Goal: Information Seeking & Learning: Check status

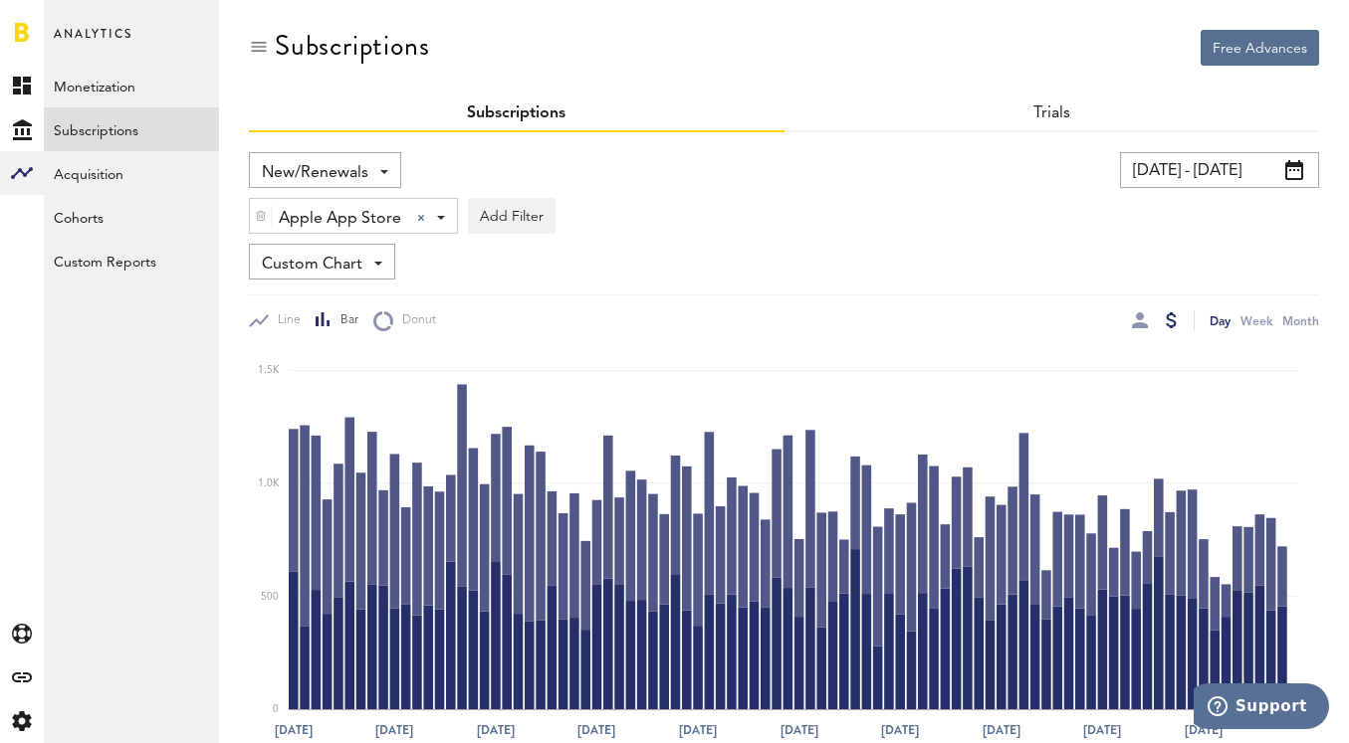
click at [1201, 174] on input "[DATE] - [DATE]" at bounding box center [1219, 170] width 199 height 36
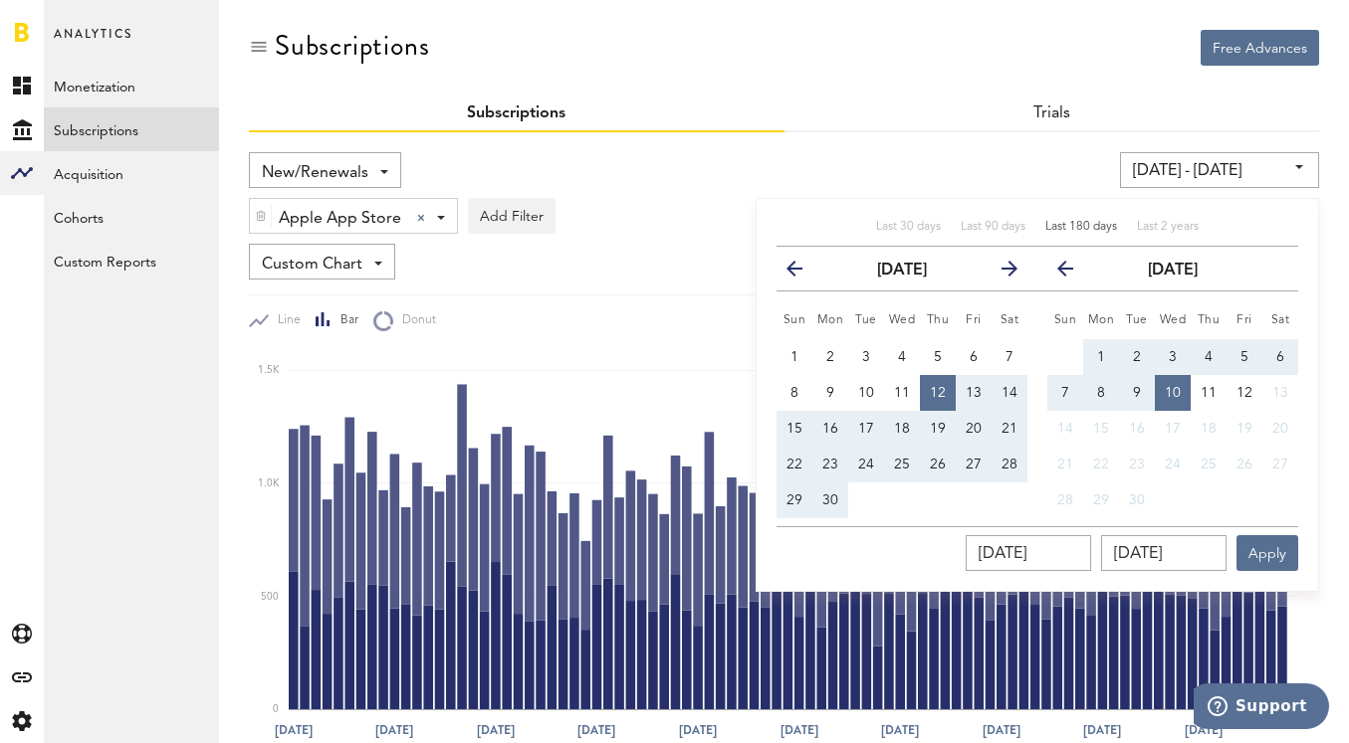
click at [1094, 231] on span "Last 180 days" at bounding box center [1081, 227] width 72 height 12
type input "[DATE] - [DATE]"
type input "[DATE]"
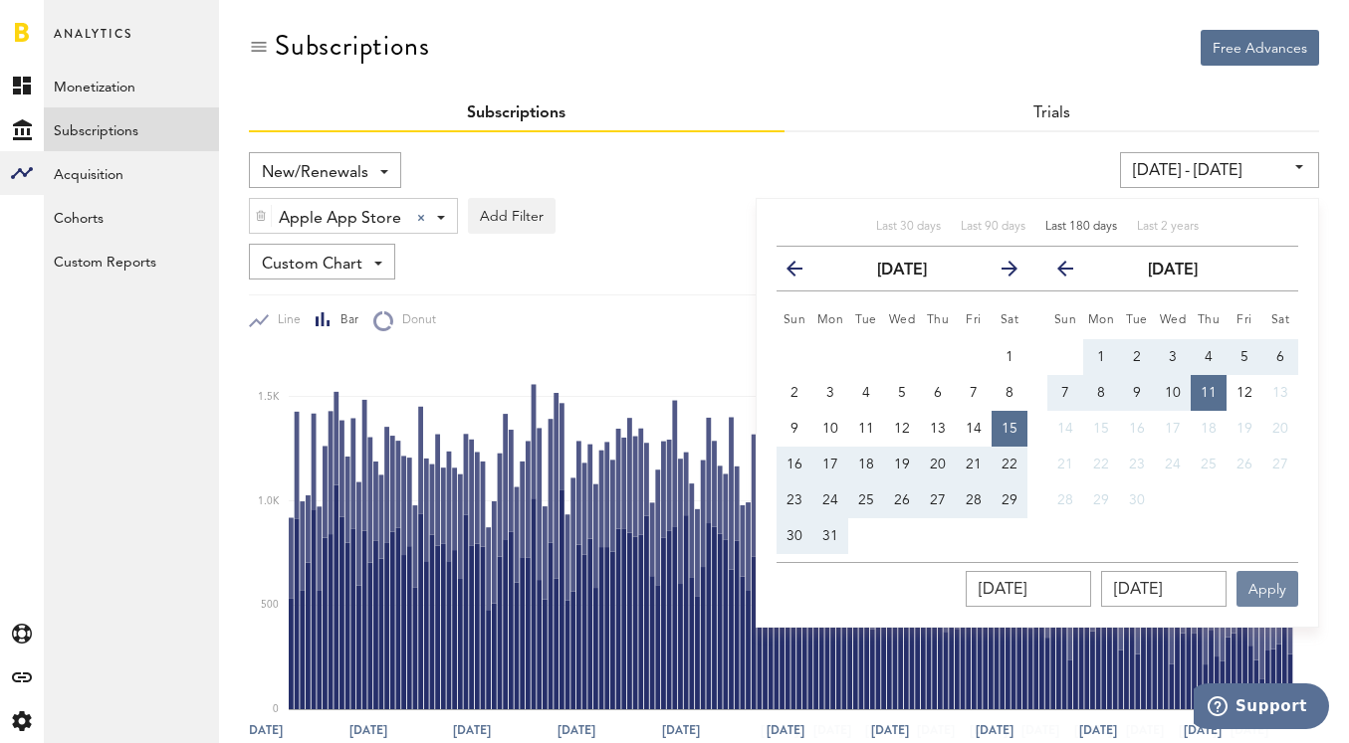
click at [1262, 592] on button "Apply" at bounding box center [1267, 589] width 62 height 36
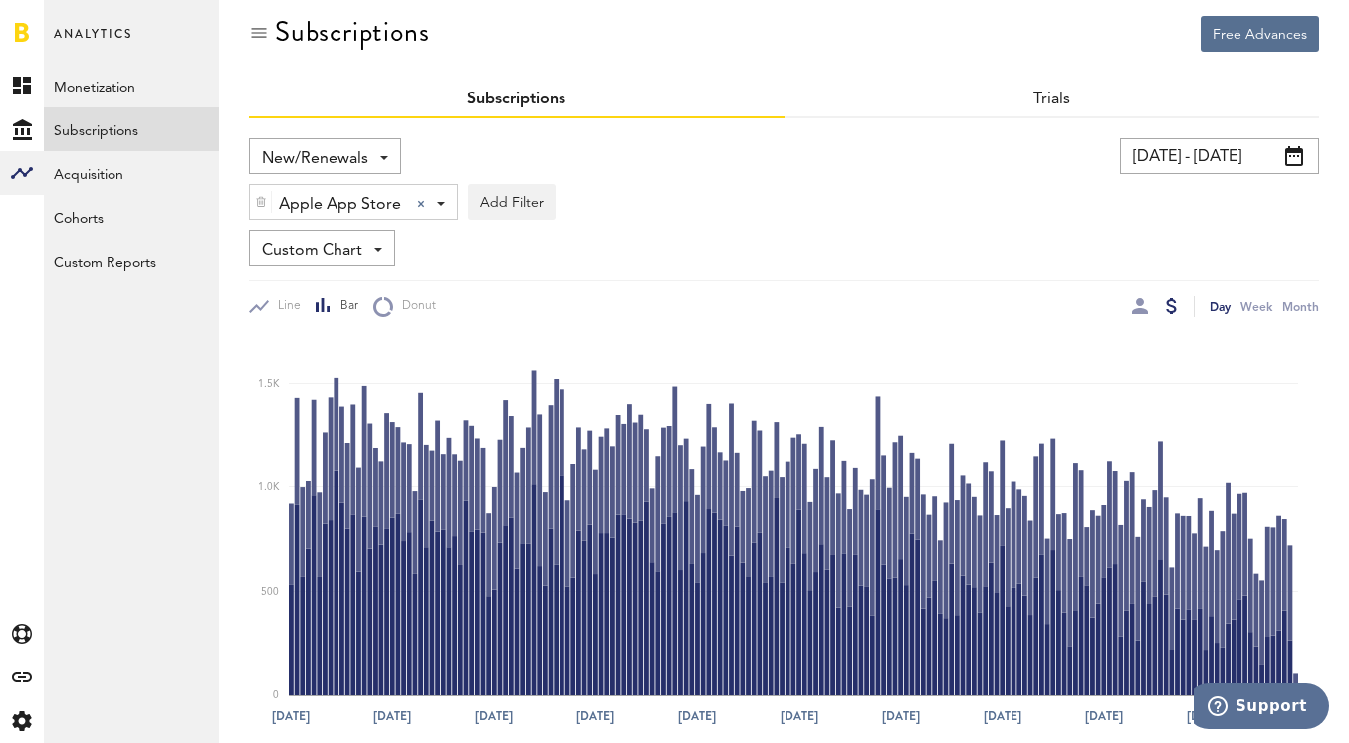
scroll to position [13, 0]
click at [421, 207] on div at bounding box center [421, 205] width 8 height 8
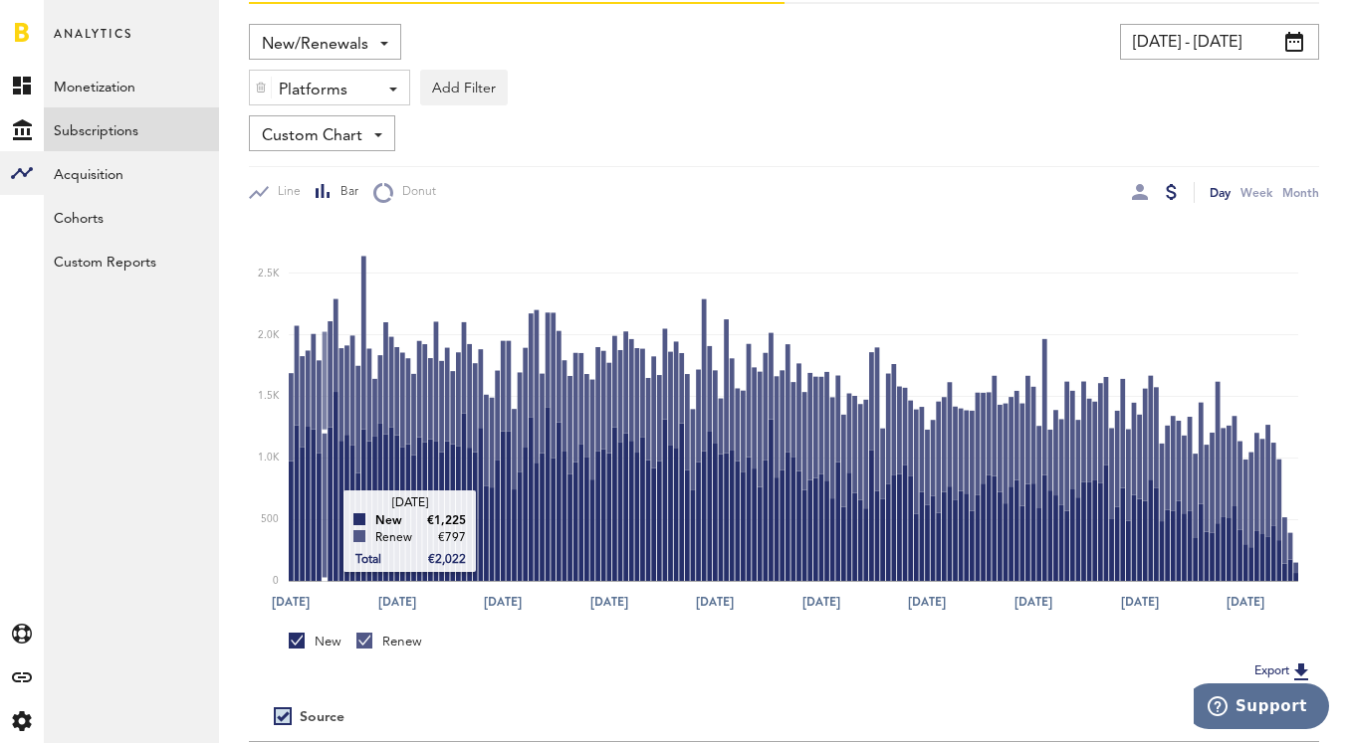
scroll to position [65, 0]
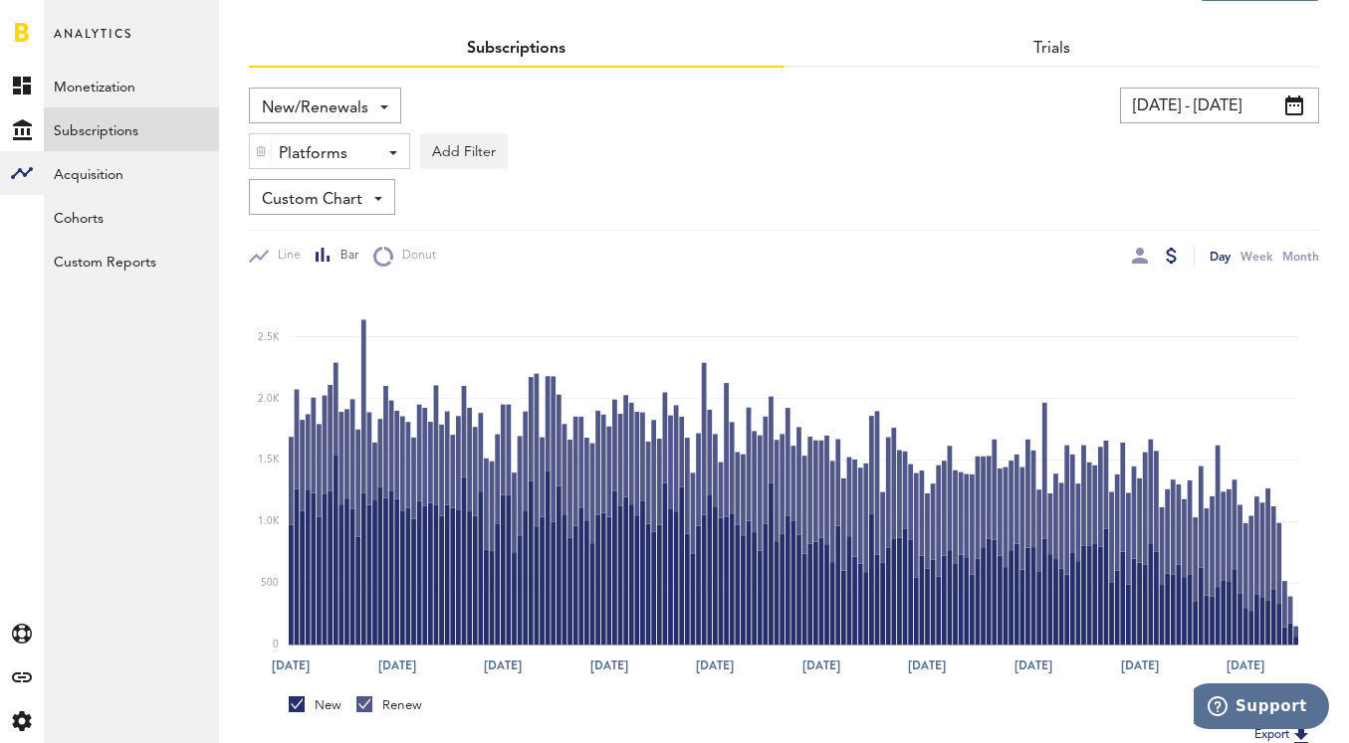
click at [390, 154] on div "Platforms - Apple App Store Google Play" at bounding box center [329, 152] width 159 height 36
click at [304, 233] on span "Google Play" at bounding box center [345, 236] width 152 height 34
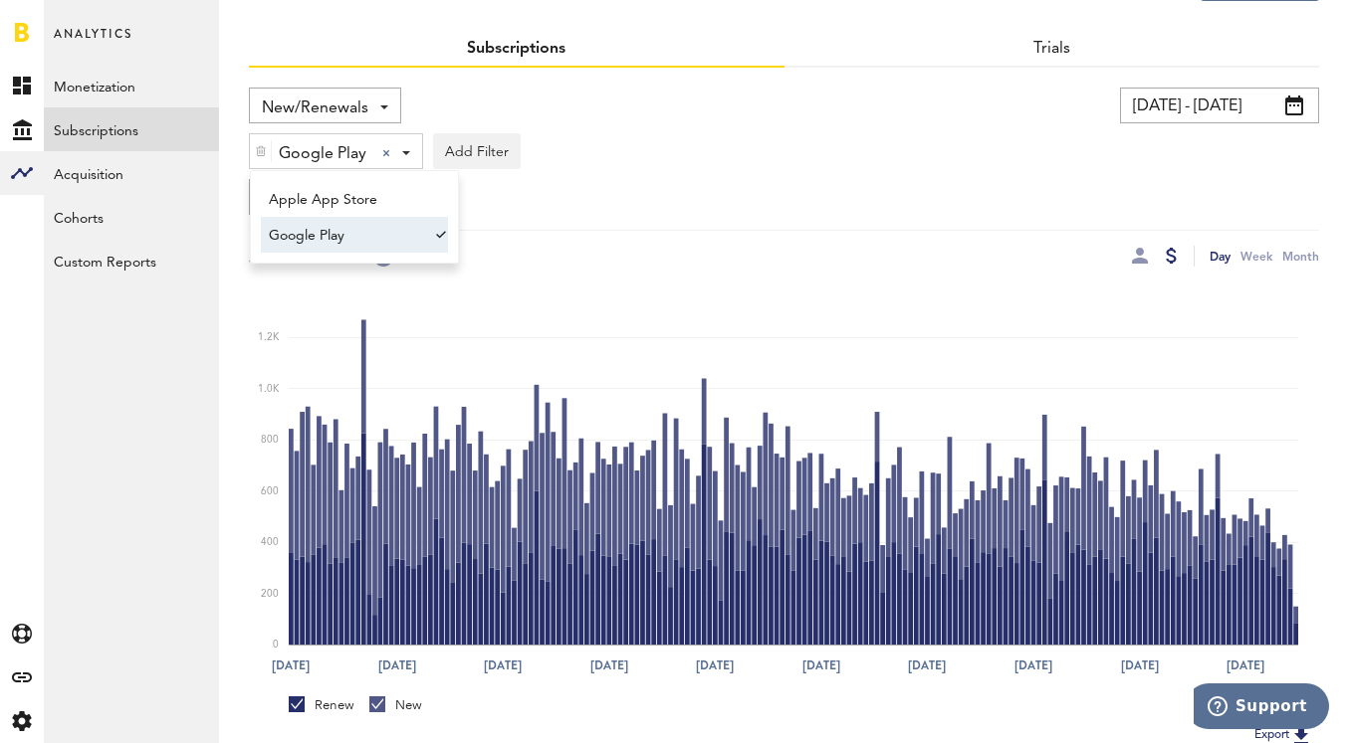
click at [294, 708] on link "Renew" at bounding box center [322, 706] width 66 height 18
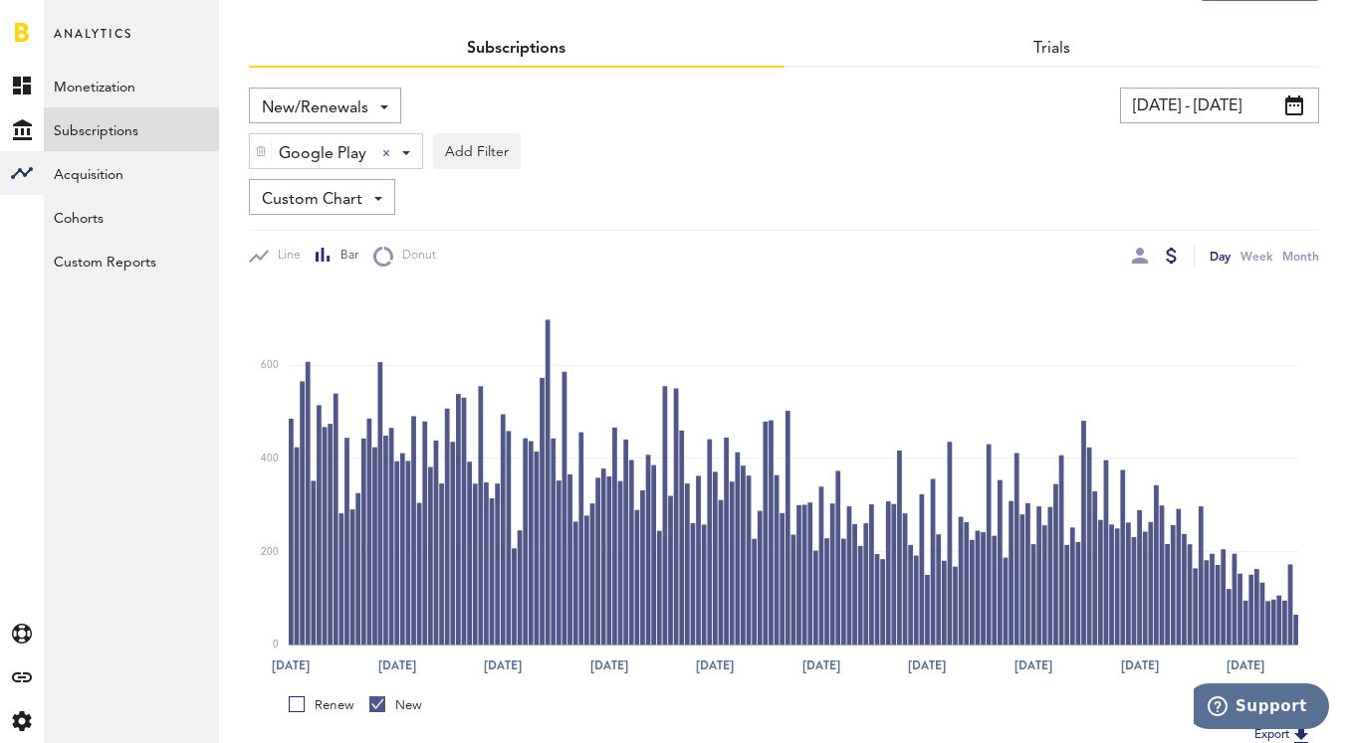
click at [1188, 119] on input "[DATE] - [DATE]" at bounding box center [1219, 106] width 199 height 36
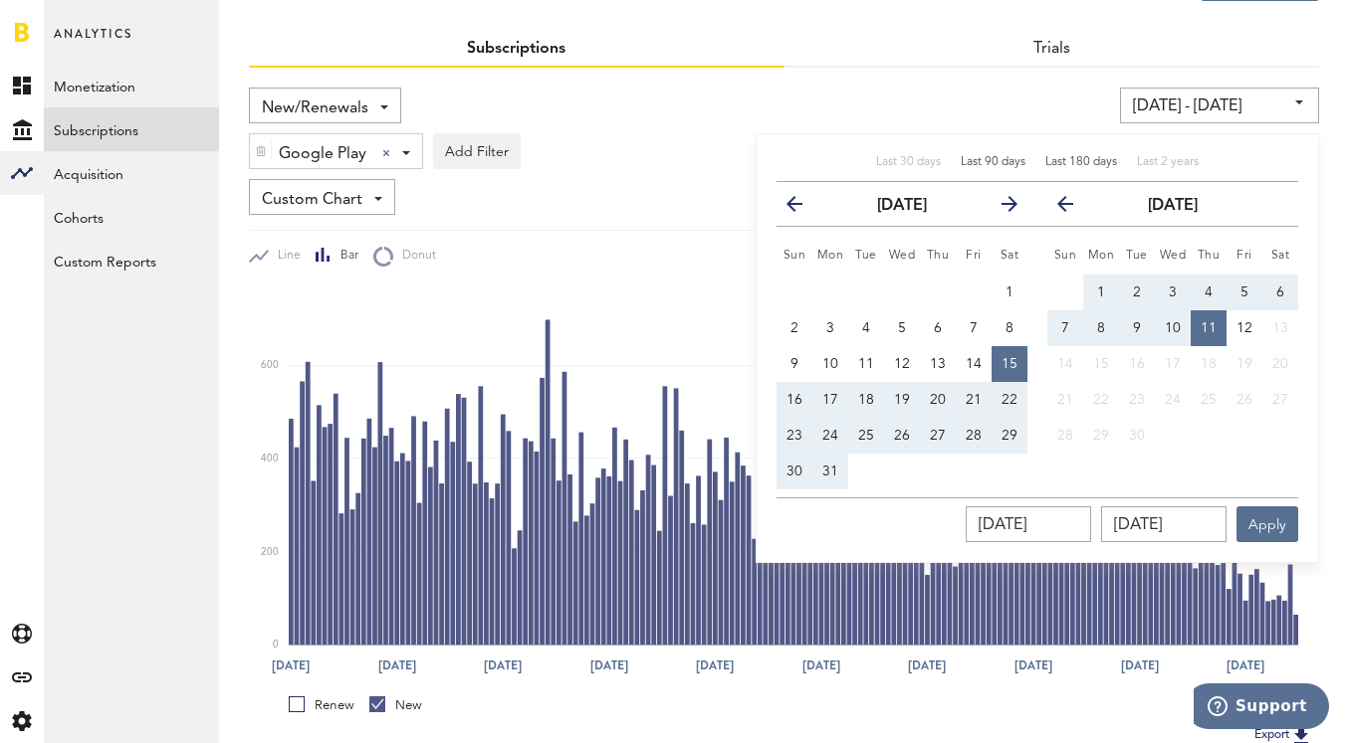
click at [981, 156] on span "Last 90 days" at bounding box center [992, 162] width 65 height 12
type input "[DATE] - [DATE]"
type input "[DATE]"
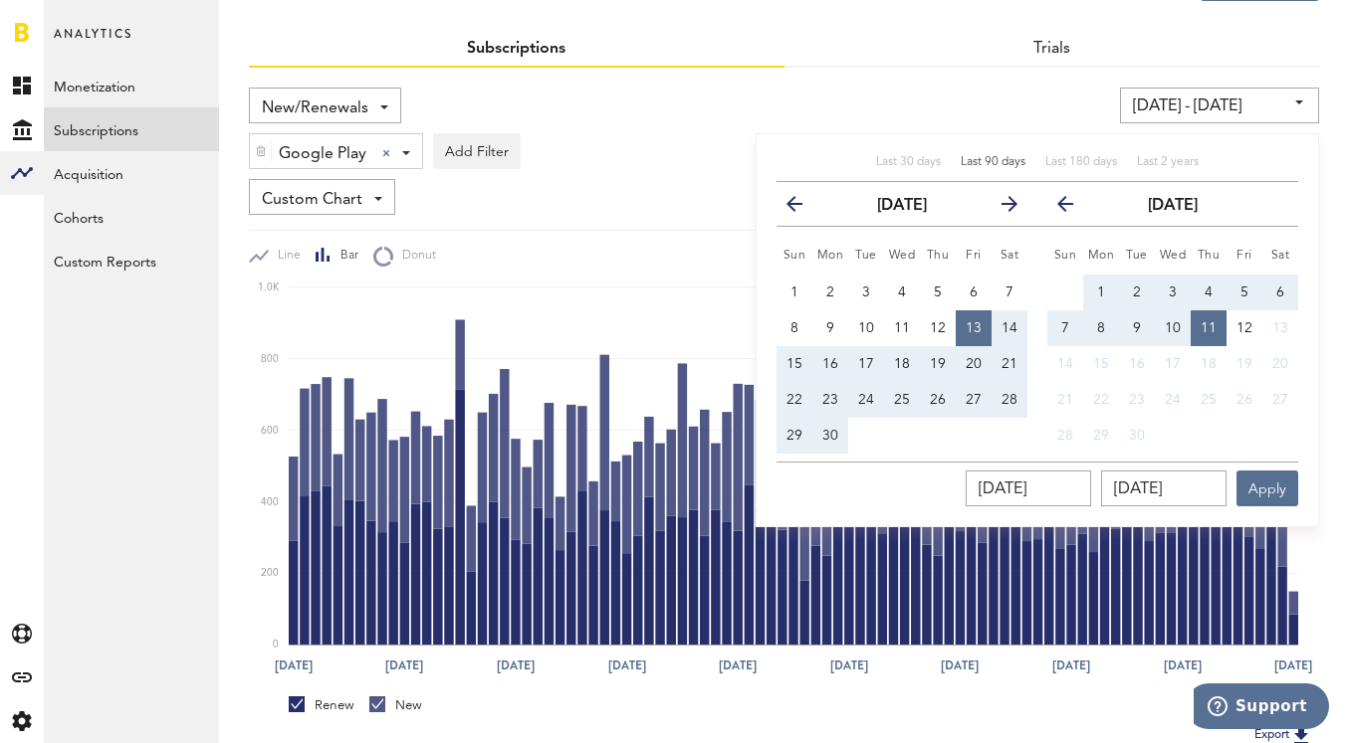
click at [626, 228] on div "New/Renewals Revenue MRR Actives Trial Status Billing Retries New Subscriptions…" at bounding box center [784, 177] width 1070 height 179
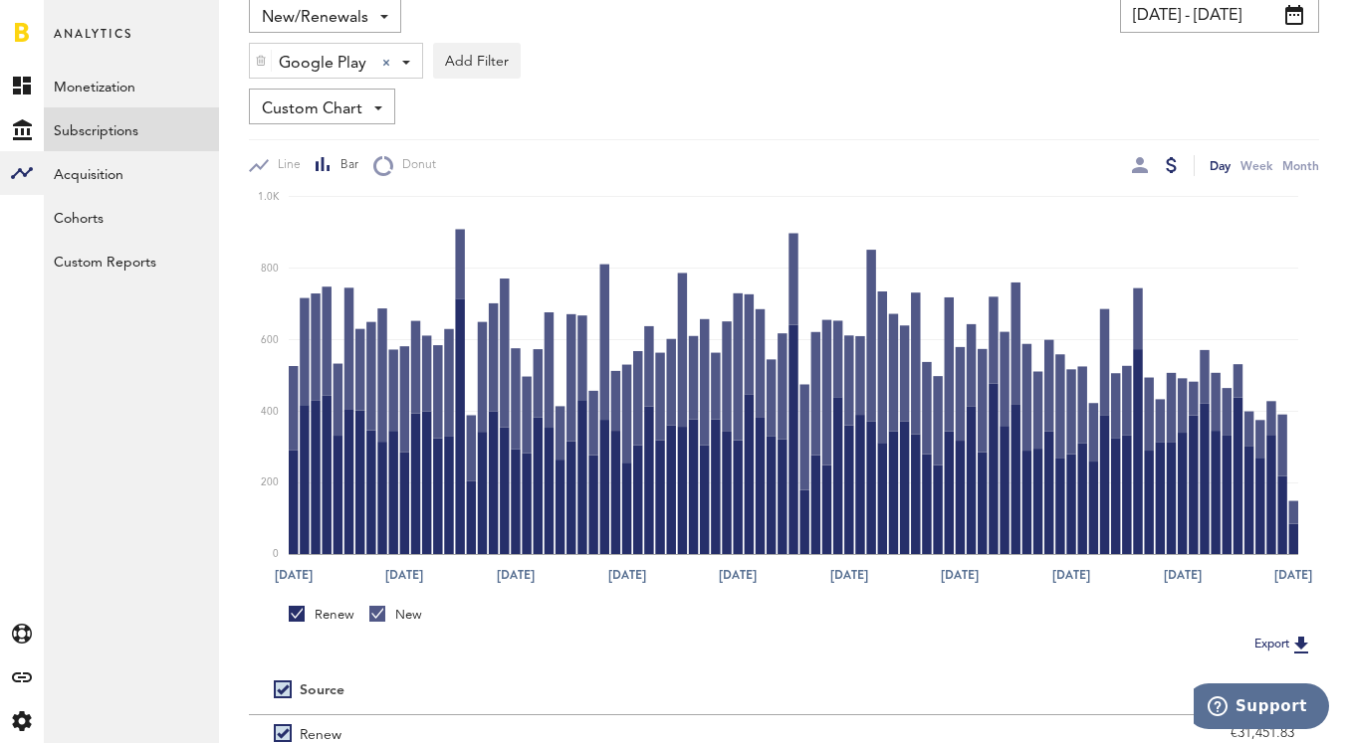
scroll to position [169, 0]
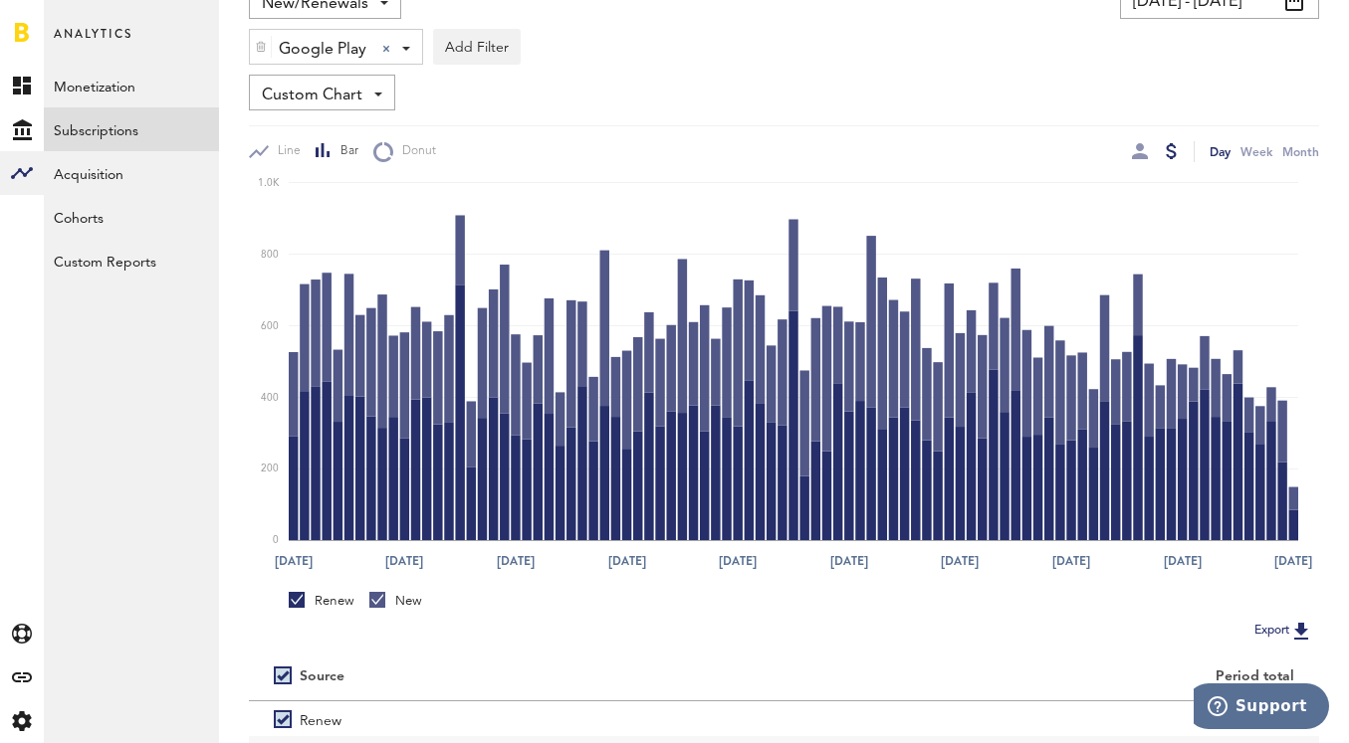
click at [299, 601] on link "Renew" at bounding box center [322, 601] width 66 height 18
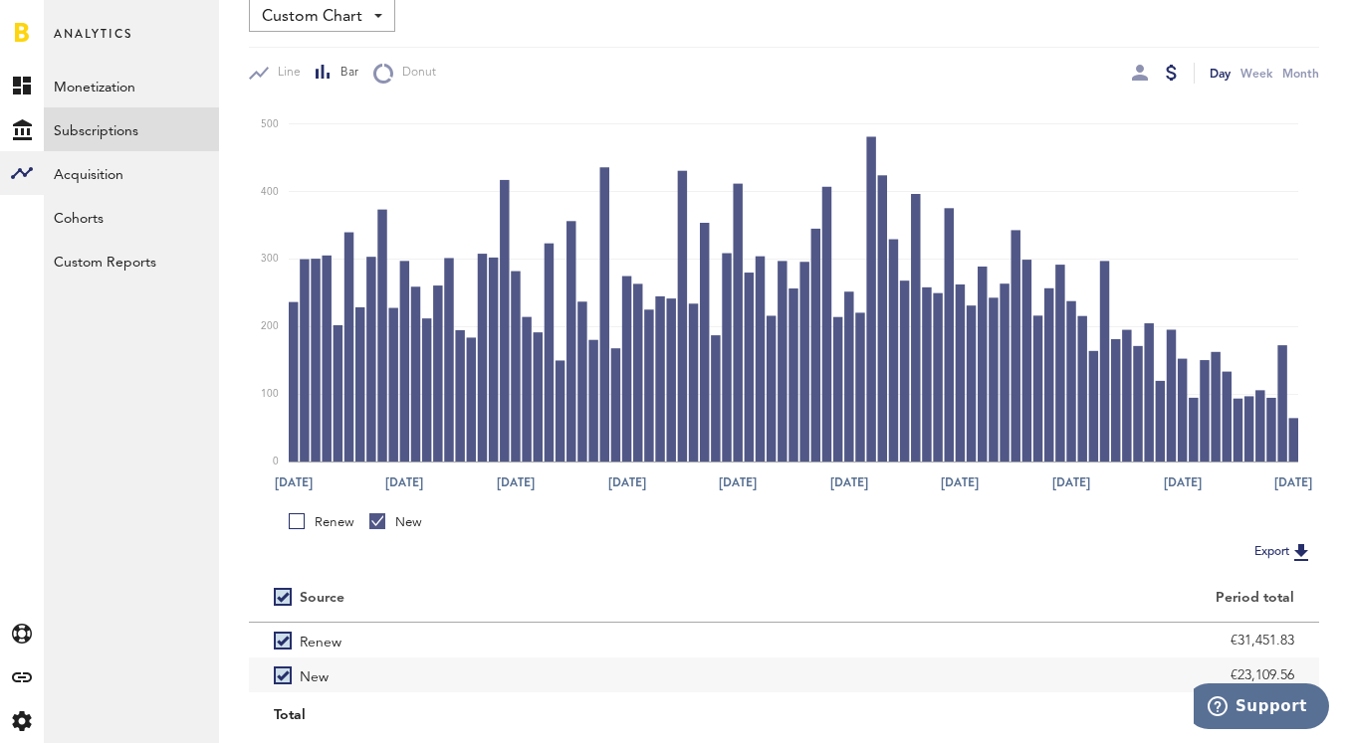
scroll to position [253, 0]
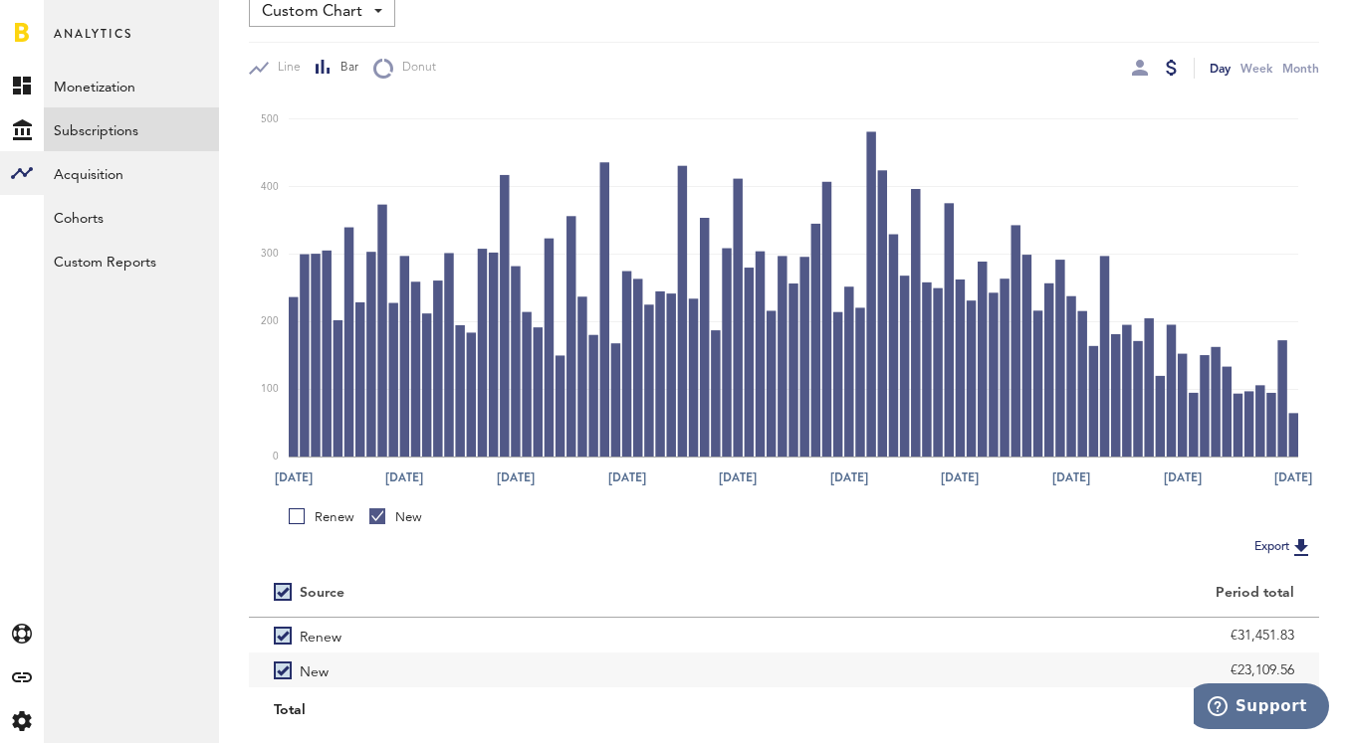
click at [297, 521] on link "Renew" at bounding box center [322, 518] width 66 height 18
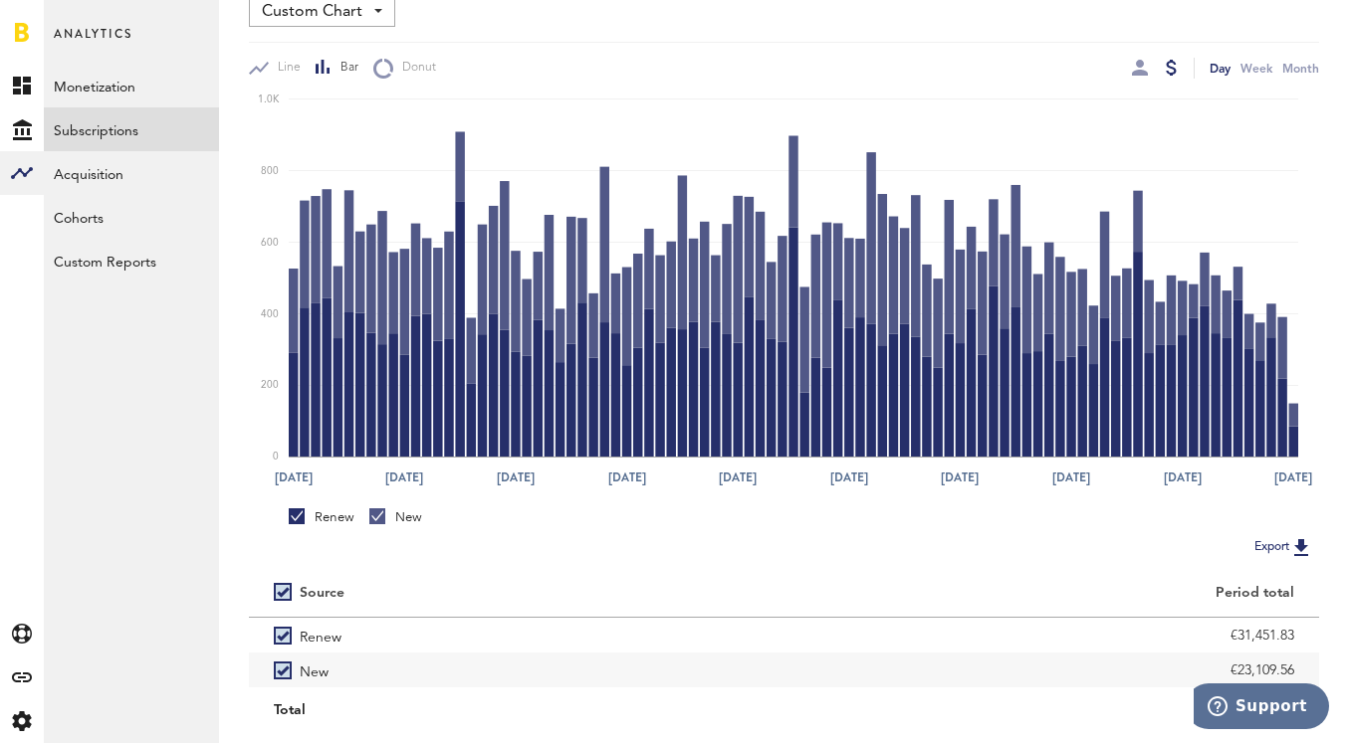
click at [383, 512] on div at bounding box center [377, 517] width 16 height 16
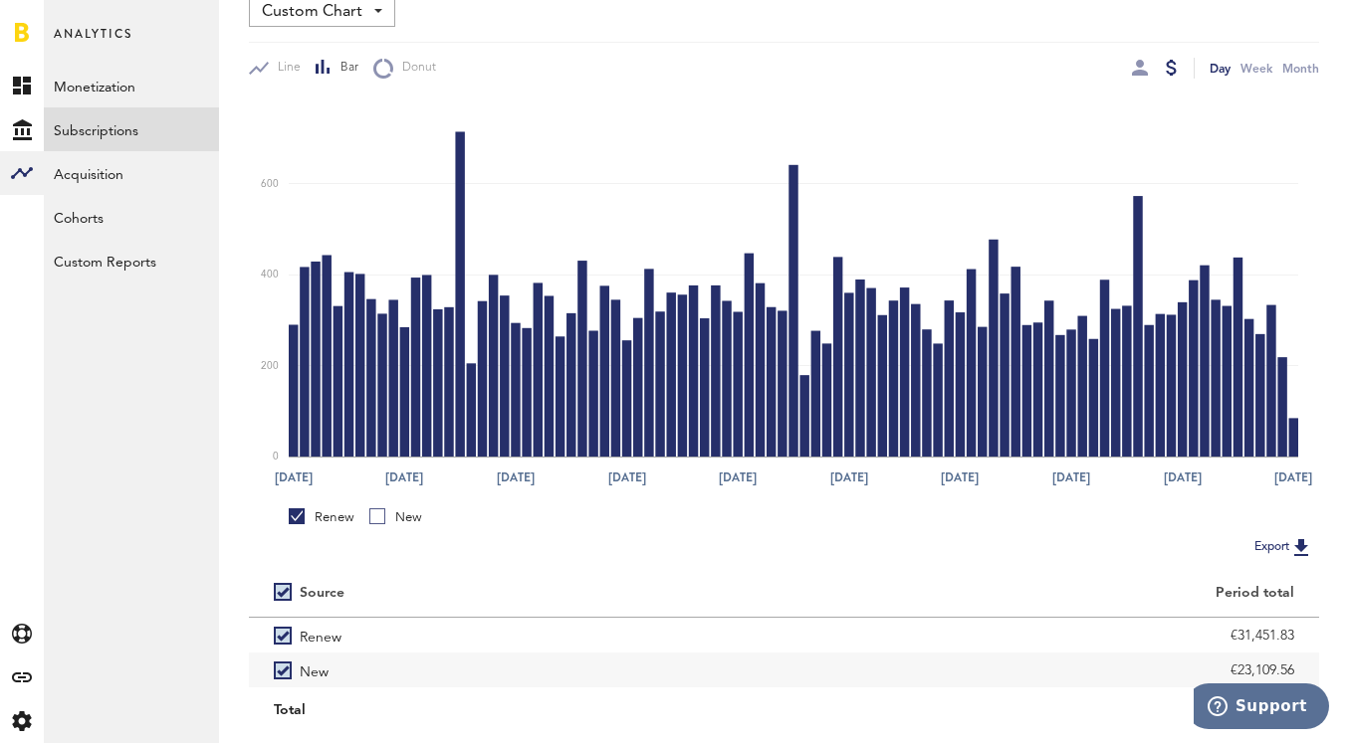
click at [372, 522] on link "New" at bounding box center [395, 518] width 53 height 18
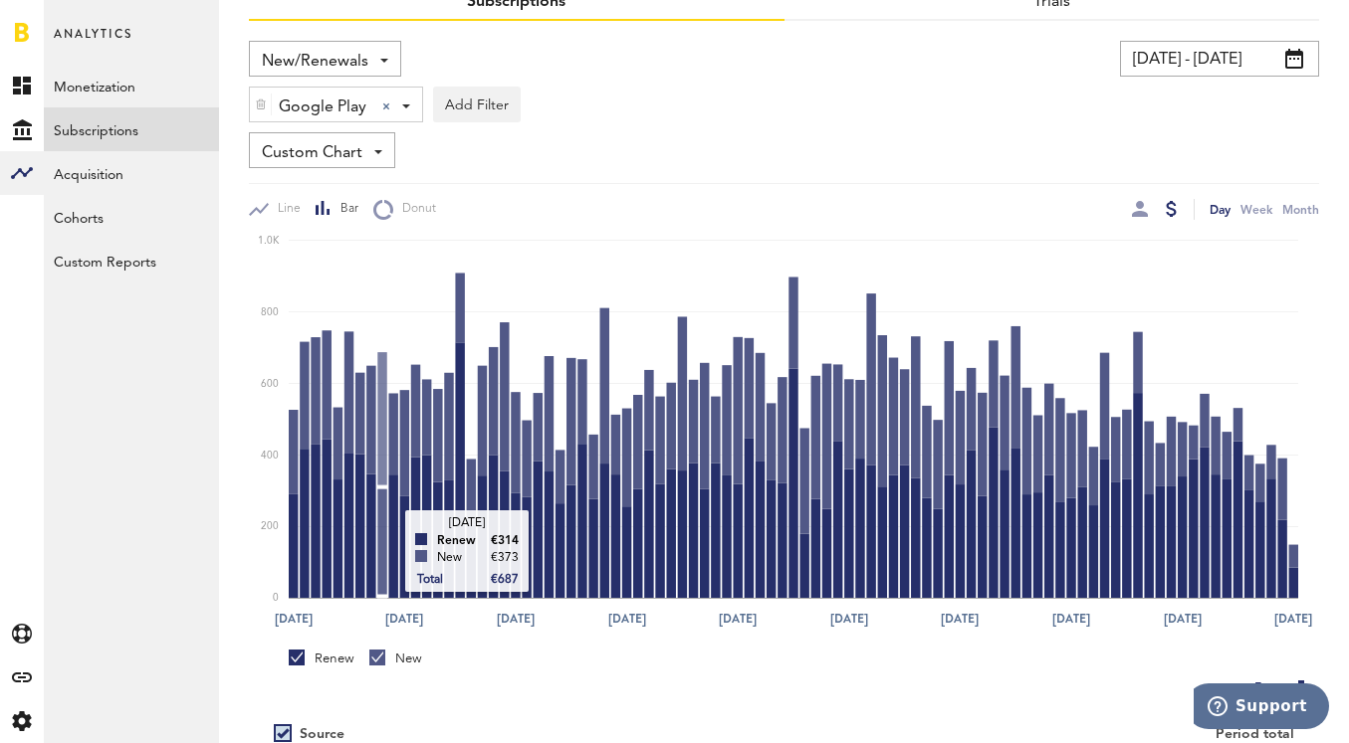
scroll to position [109, 0]
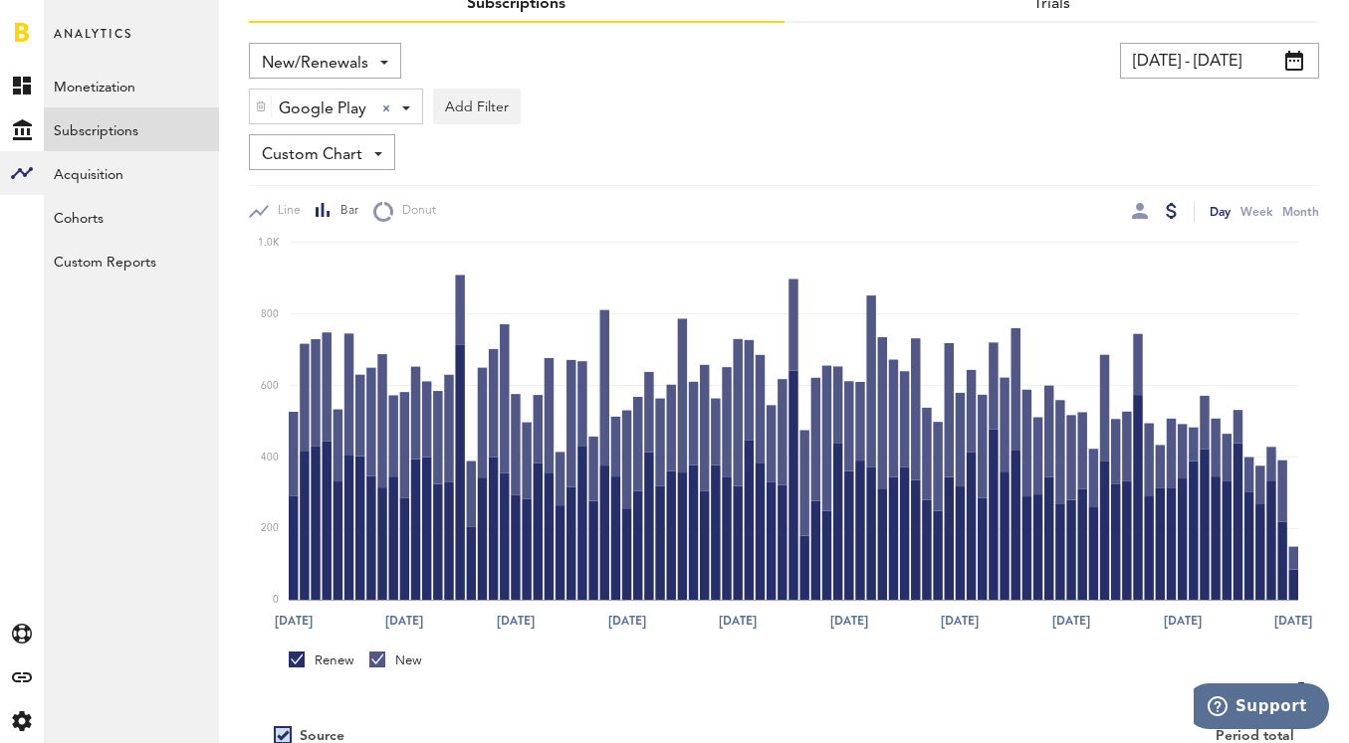
click at [402, 107] on span at bounding box center [406, 108] width 8 height 4
click at [374, 145] on span "Apple App Store" at bounding box center [345, 155] width 152 height 34
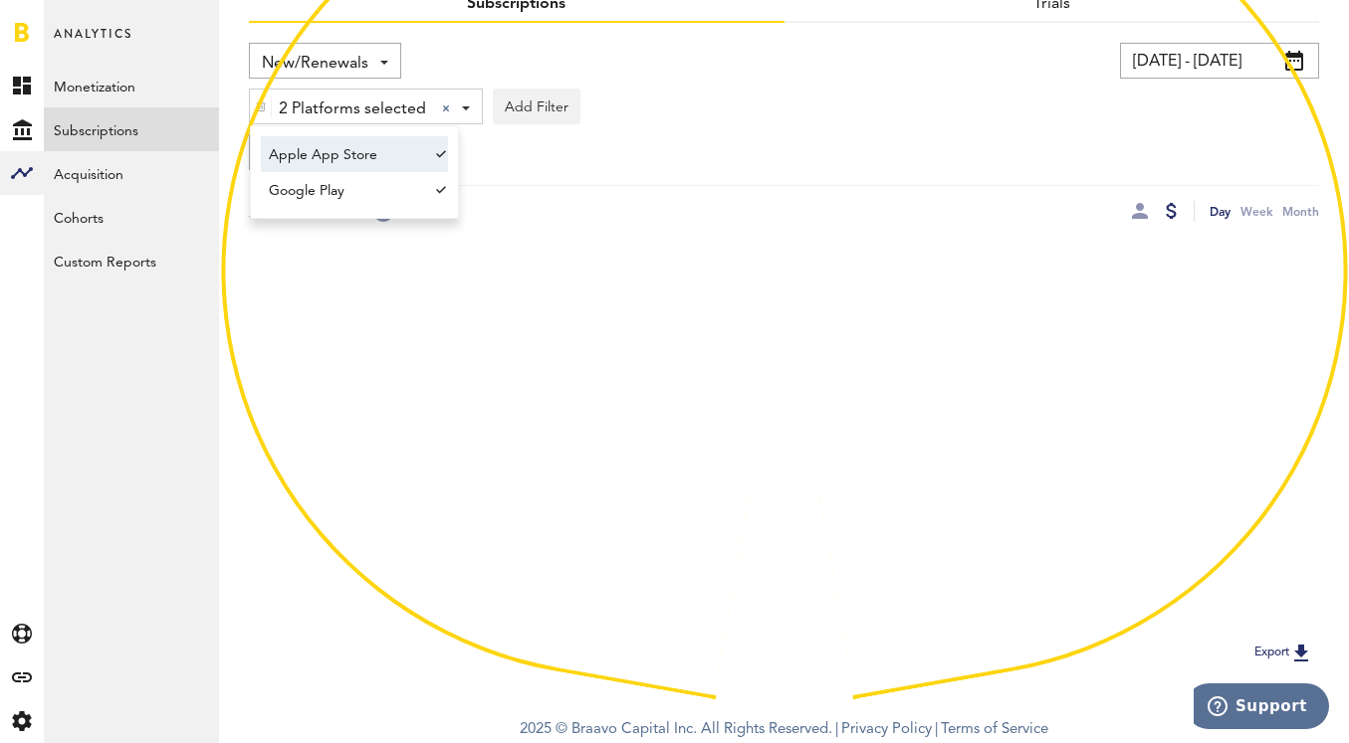
click at [460, 113] on div "2 Platforms selected 2 Platforms selected Apple App Store Google Play" at bounding box center [366, 108] width 232 height 36
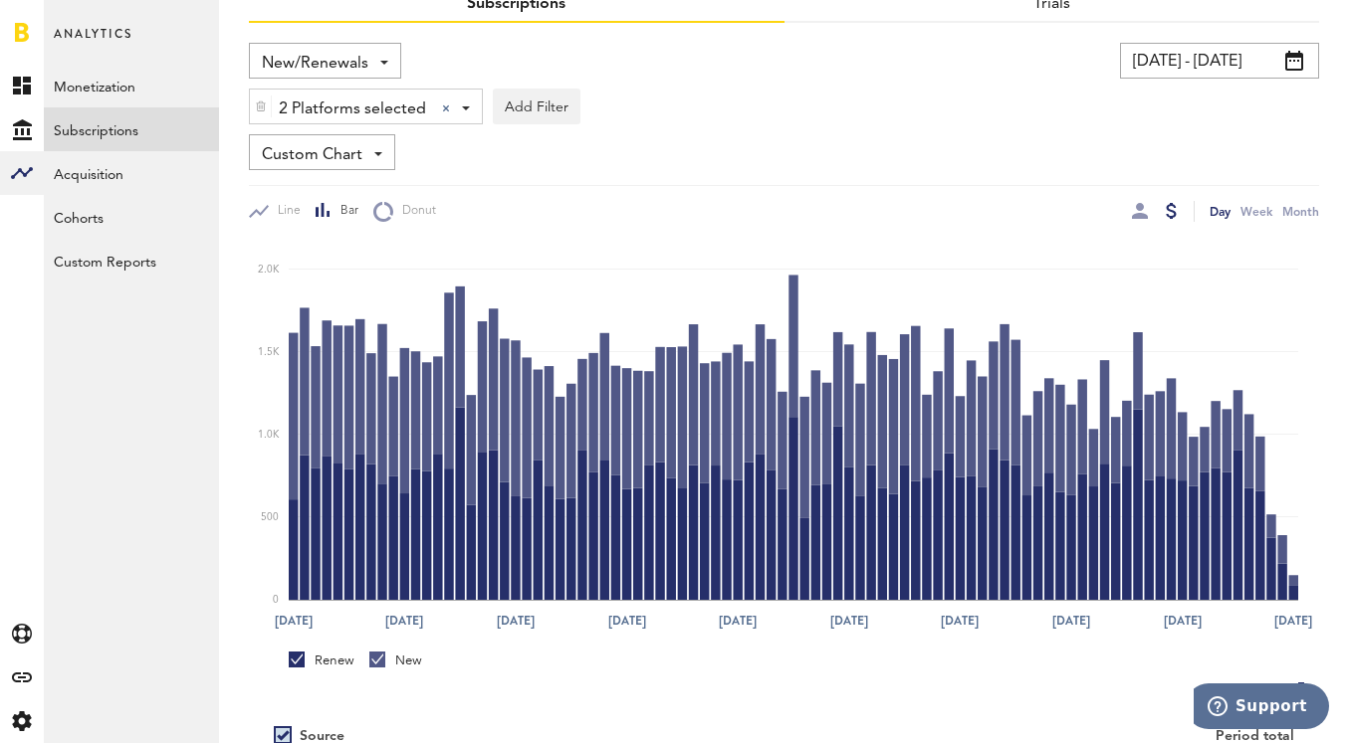
click at [470, 112] on div "2 Platforms selected 2 Platforms selected Apple App Store Google Play" at bounding box center [366, 108] width 232 height 36
click at [390, 158] on span "Apple App Store" at bounding box center [345, 155] width 152 height 34
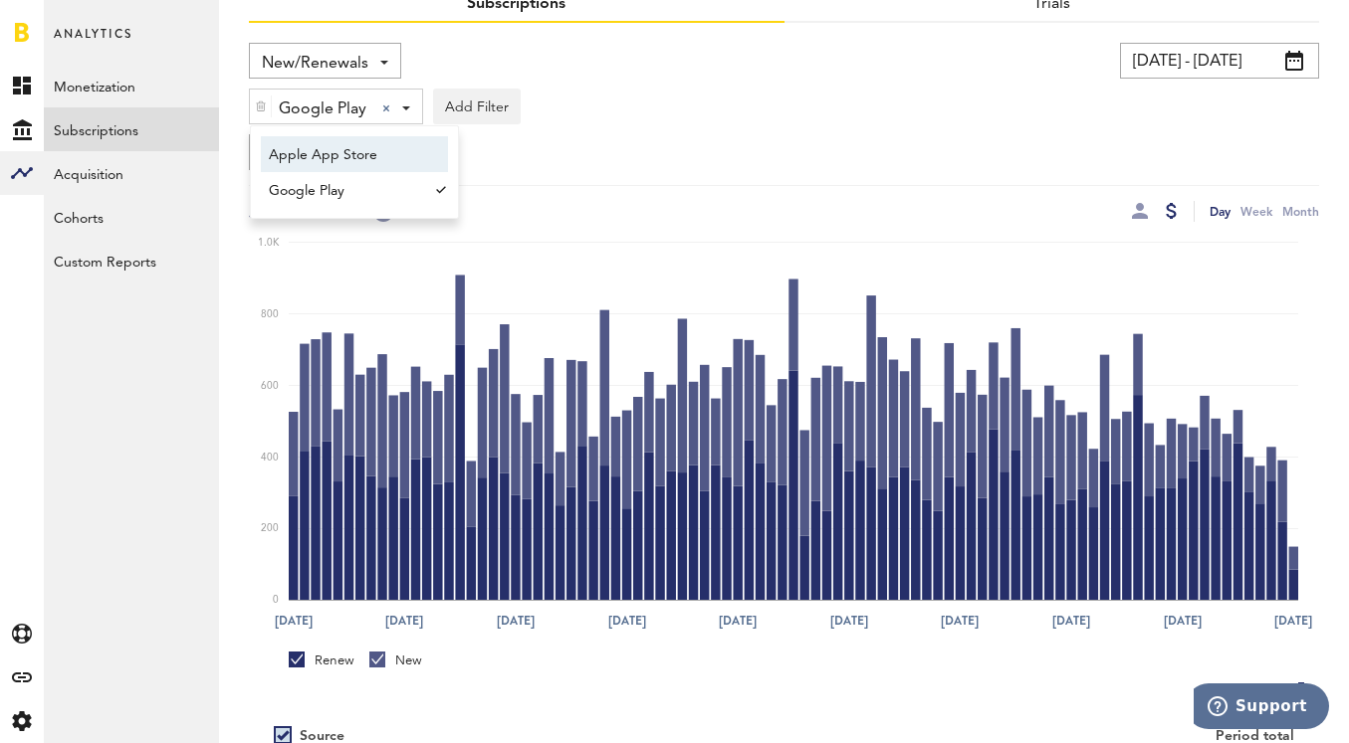
click at [405, 153] on span "Apple App Store" at bounding box center [345, 155] width 152 height 34
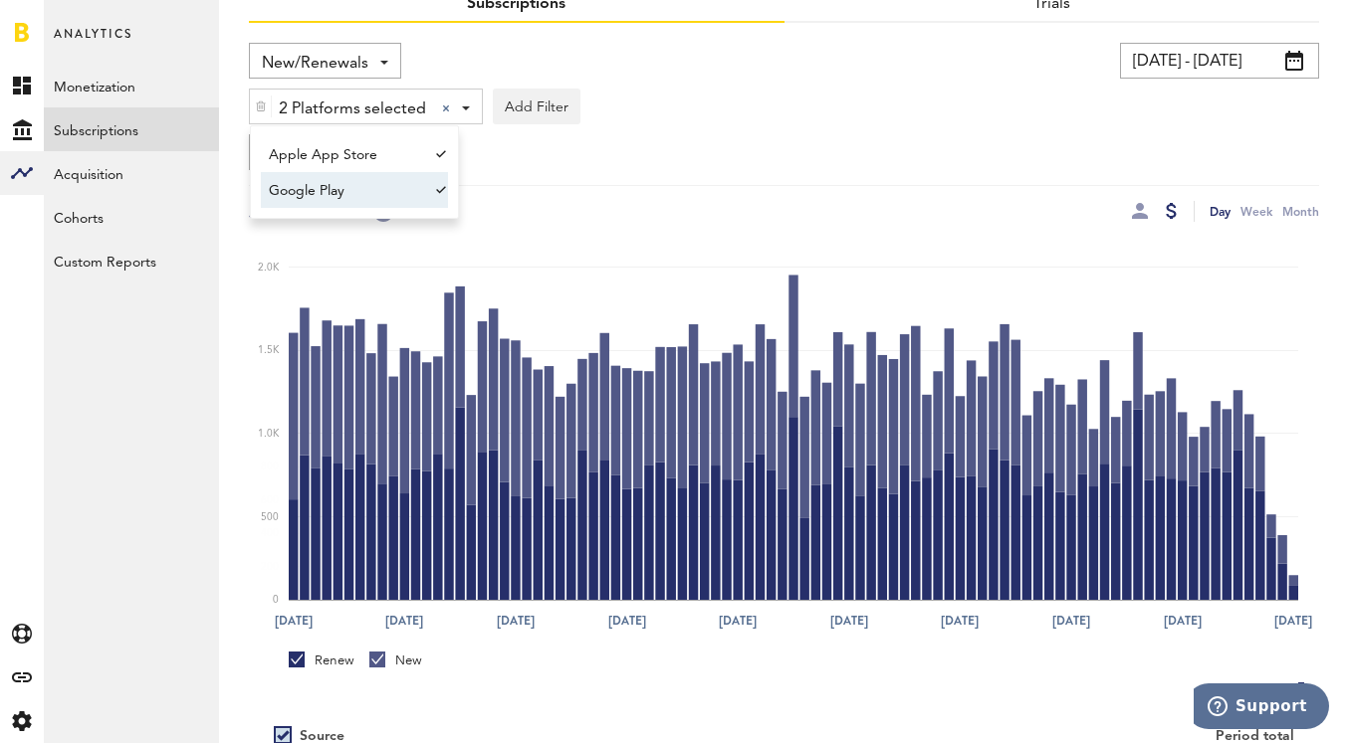
click at [404, 181] on span "Google Play" at bounding box center [345, 191] width 152 height 34
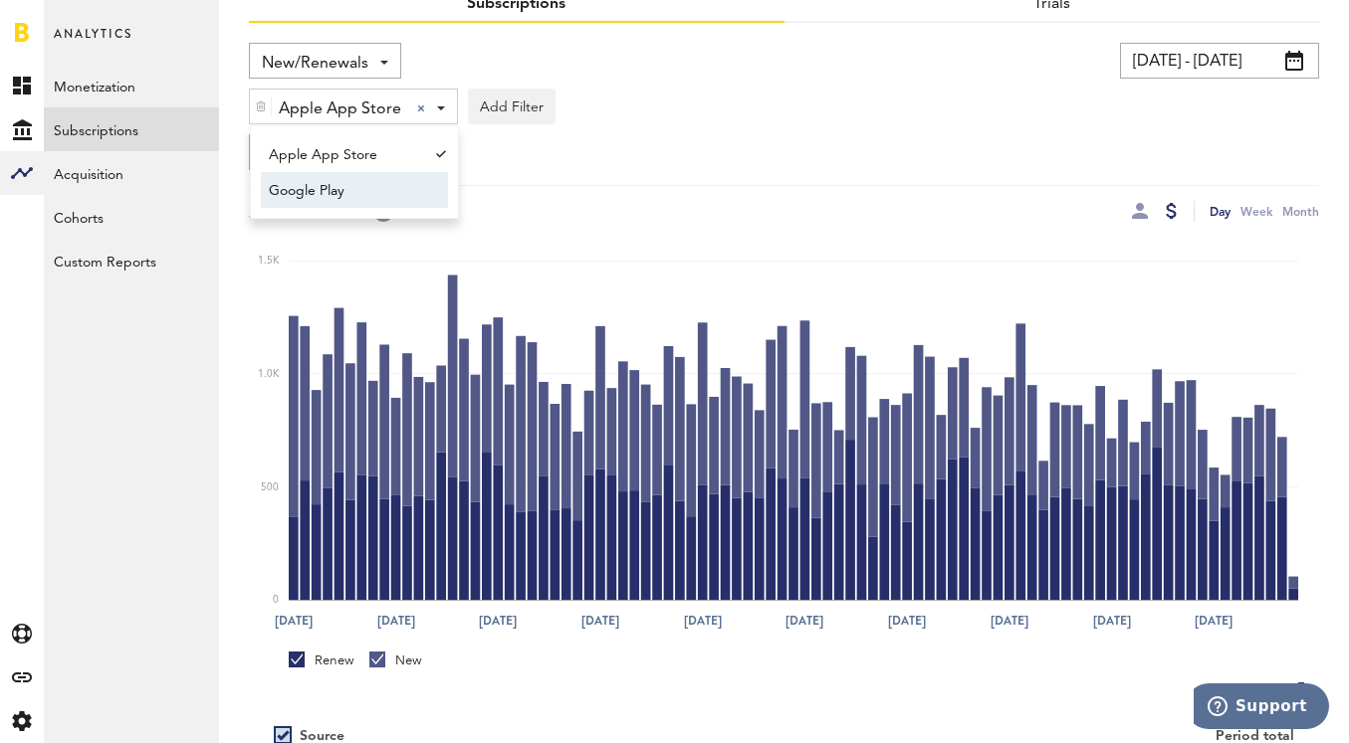
click at [296, 657] on link "Renew" at bounding box center [322, 661] width 66 height 18
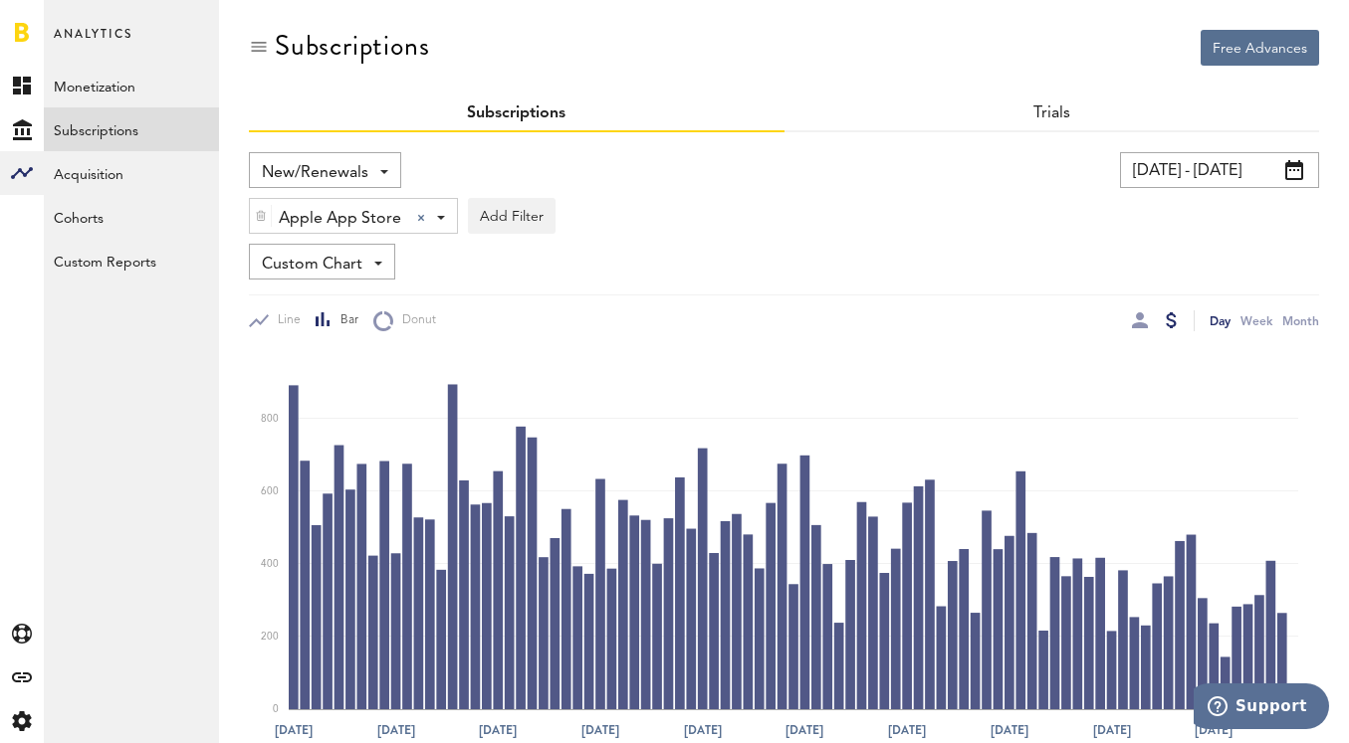
click at [1152, 178] on input "[DATE] - [DATE]" at bounding box center [1219, 170] width 199 height 36
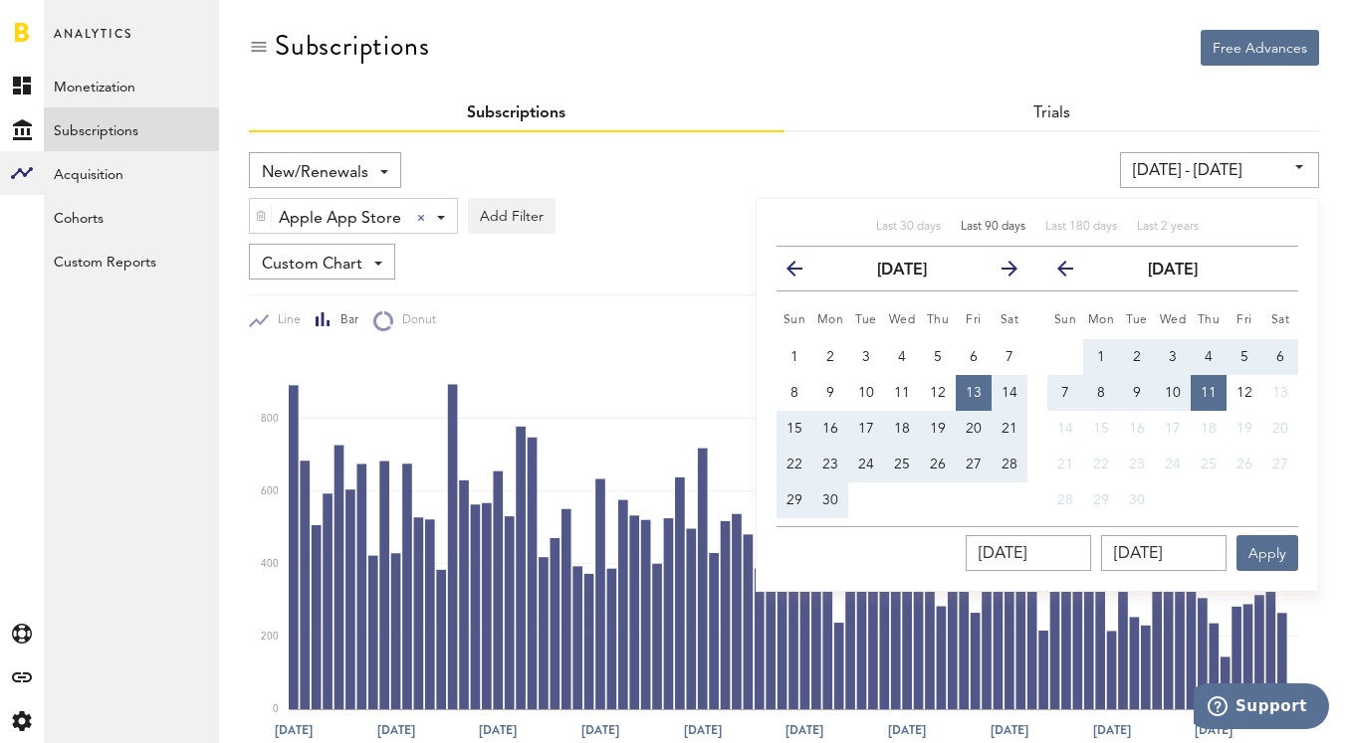
click at [1068, 385] on button "7" at bounding box center [1065, 393] width 36 height 36
type input "[DATE] - [DATE]"
type input "[DATE]"
click at [1242, 353] on span "5" at bounding box center [1244, 357] width 8 height 14
type input "[DATE] - [DATE]"
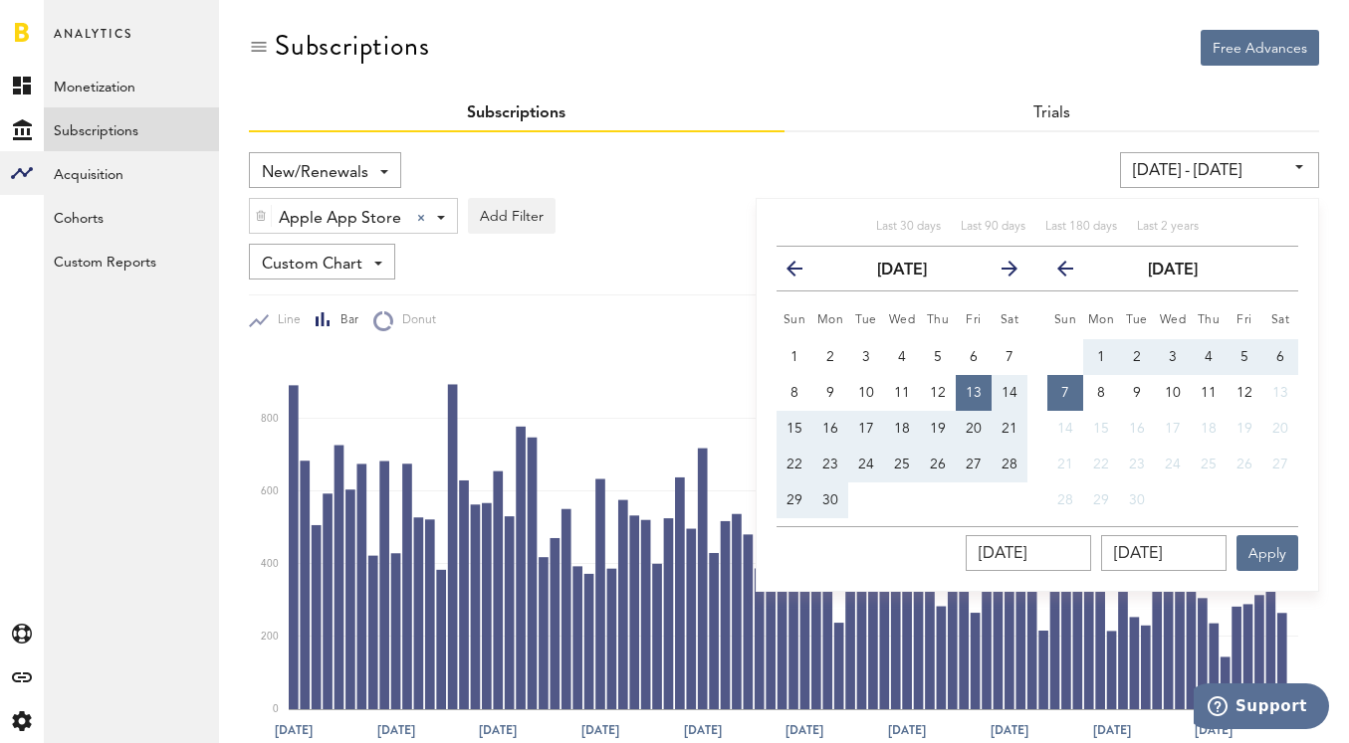
type input "[DATE]"
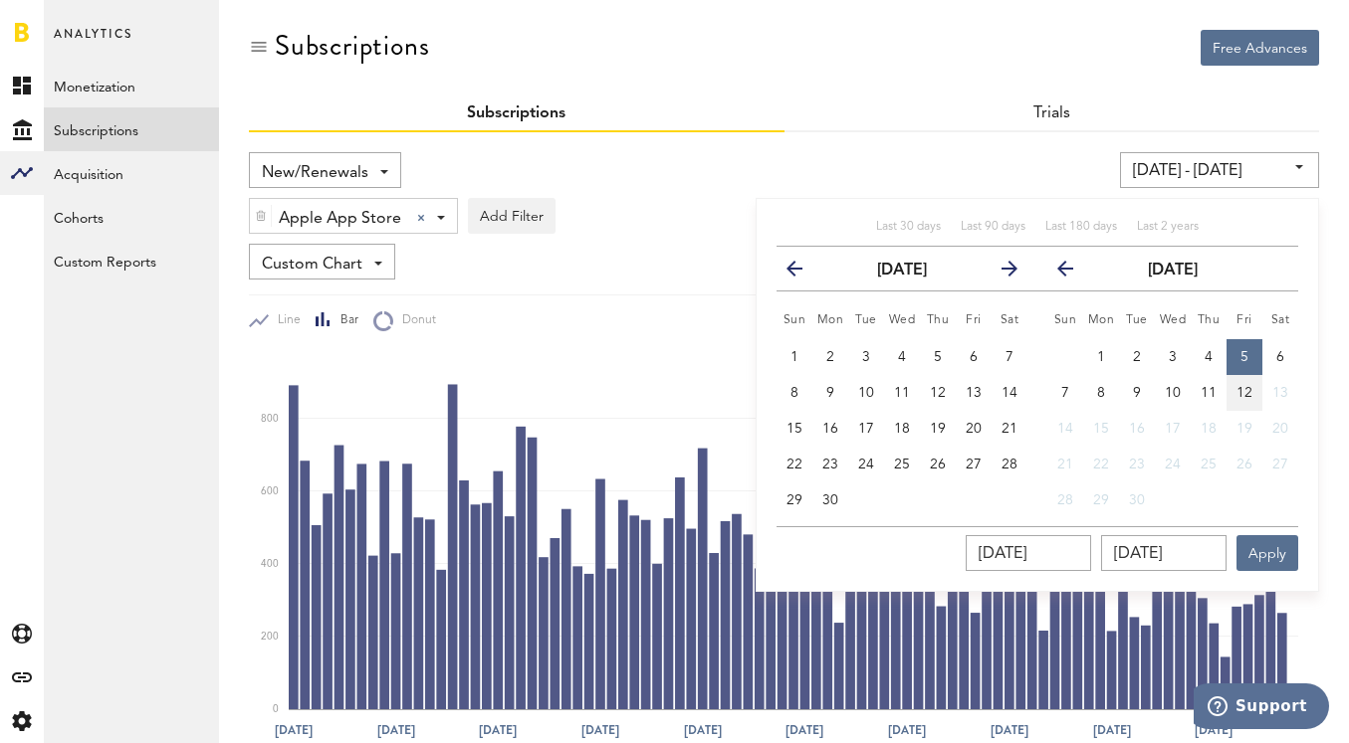
click at [1243, 388] on span "12" at bounding box center [1244, 393] width 16 height 14
type input "[DATE] - [DATE]"
type input "[DATE]"
click at [1237, 360] on button "5" at bounding box center [1244, 357] width 36 height 36
type input "[DATE] - [DATE]"
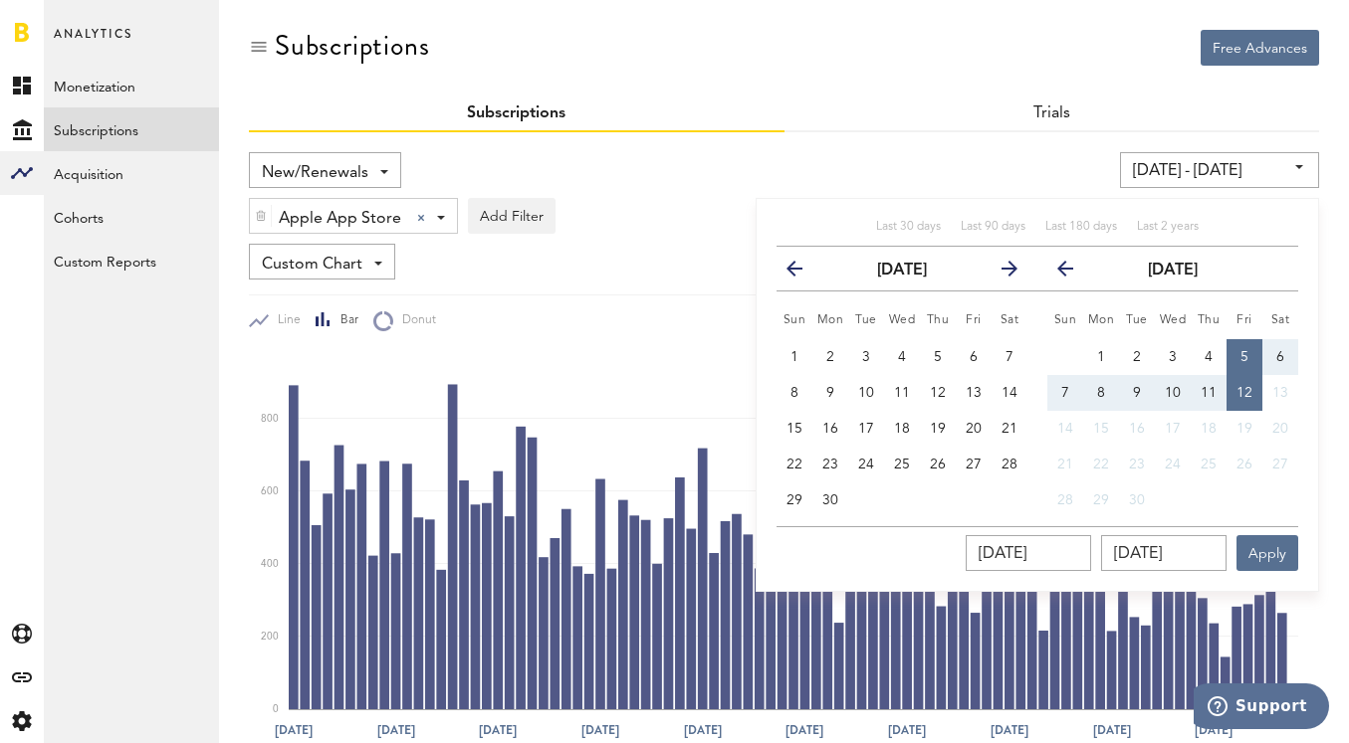
type input "[DATE]"
click at [1207, 395] on span "11" at bounding box center [1208, 393] width 16 height 14
type input "[DATE] - [DATE]"
type input "[DATE]"
click at [1269, 541] on button "Apply" at bounding box center [1267, 553] width 62 height 36
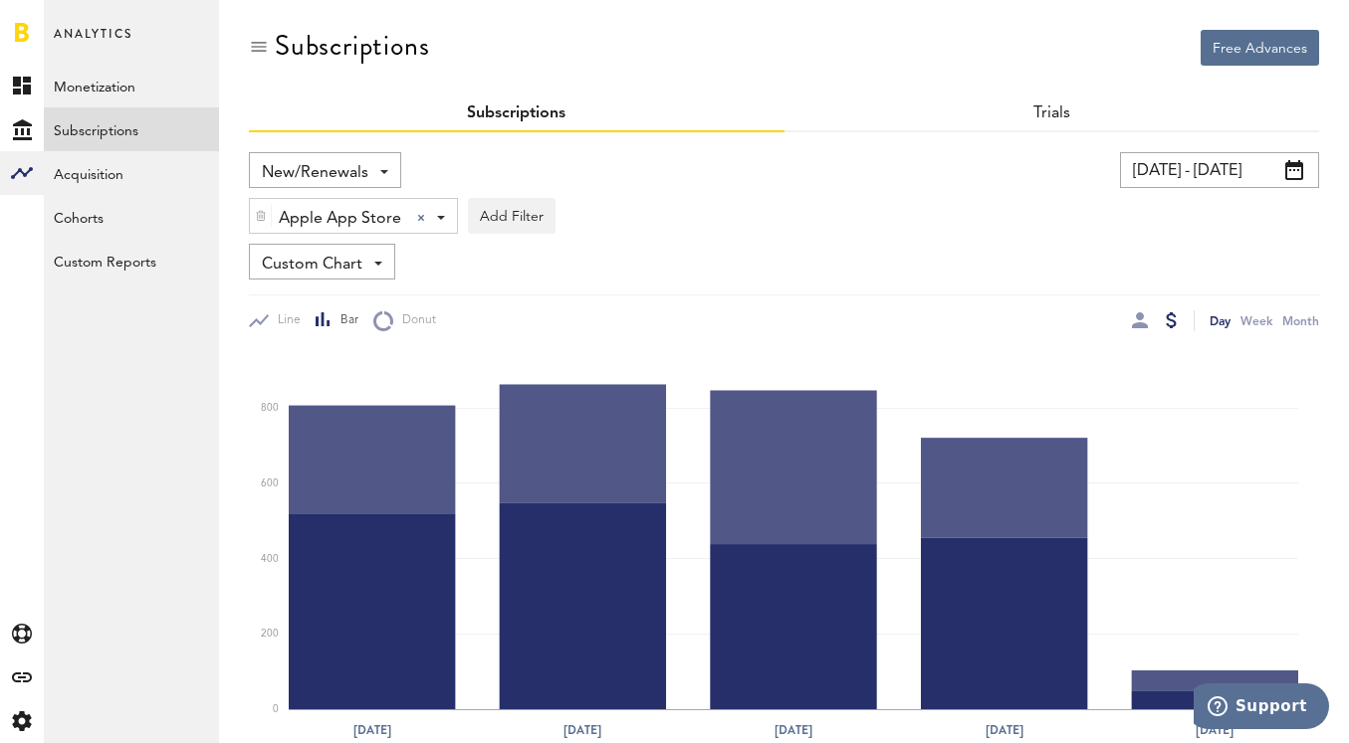
click at [395, 207] on span "Apple App Store" at bounding box center [340, 219] width 122 height 34
click at [319, 287] on span "Google Play" at bounding box center [345, 301] width 152 height 34
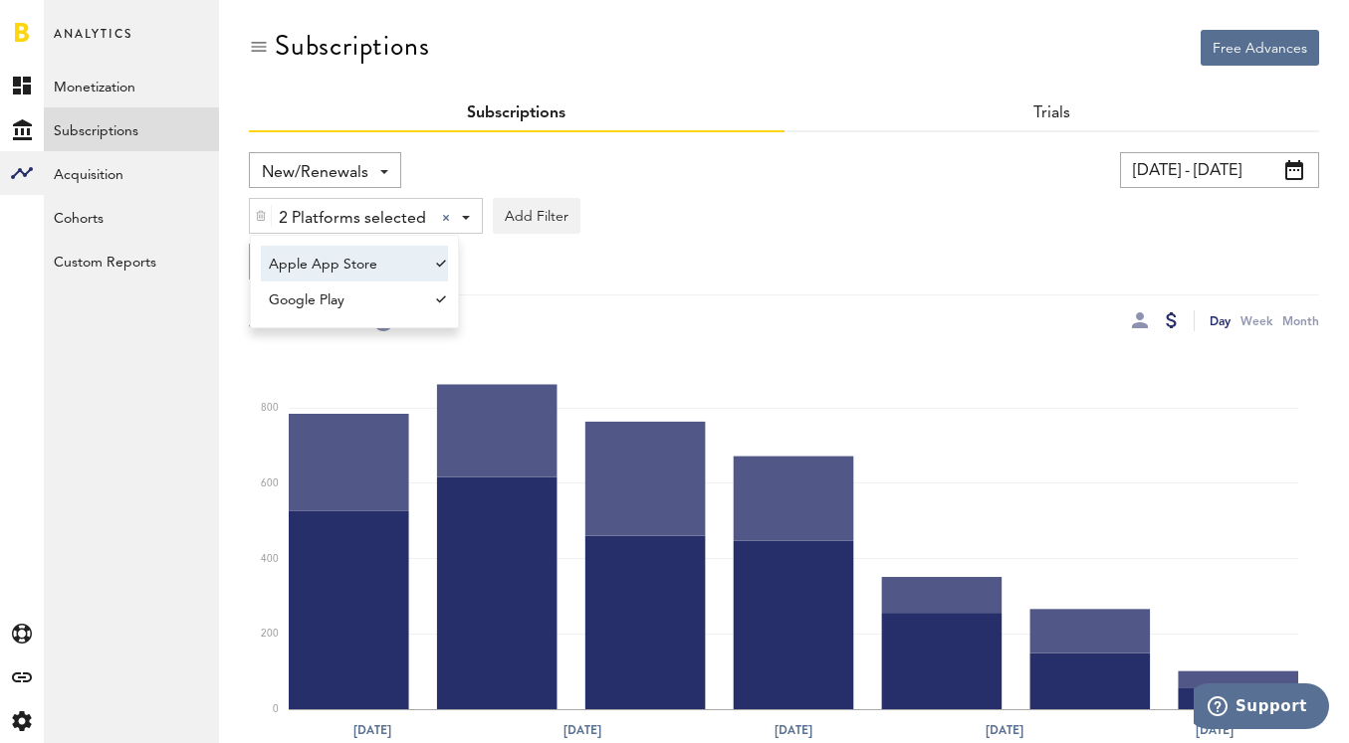
click at [346, 261] on span "Apple App Store" at bounding box center [345, 265] width 152 height 34
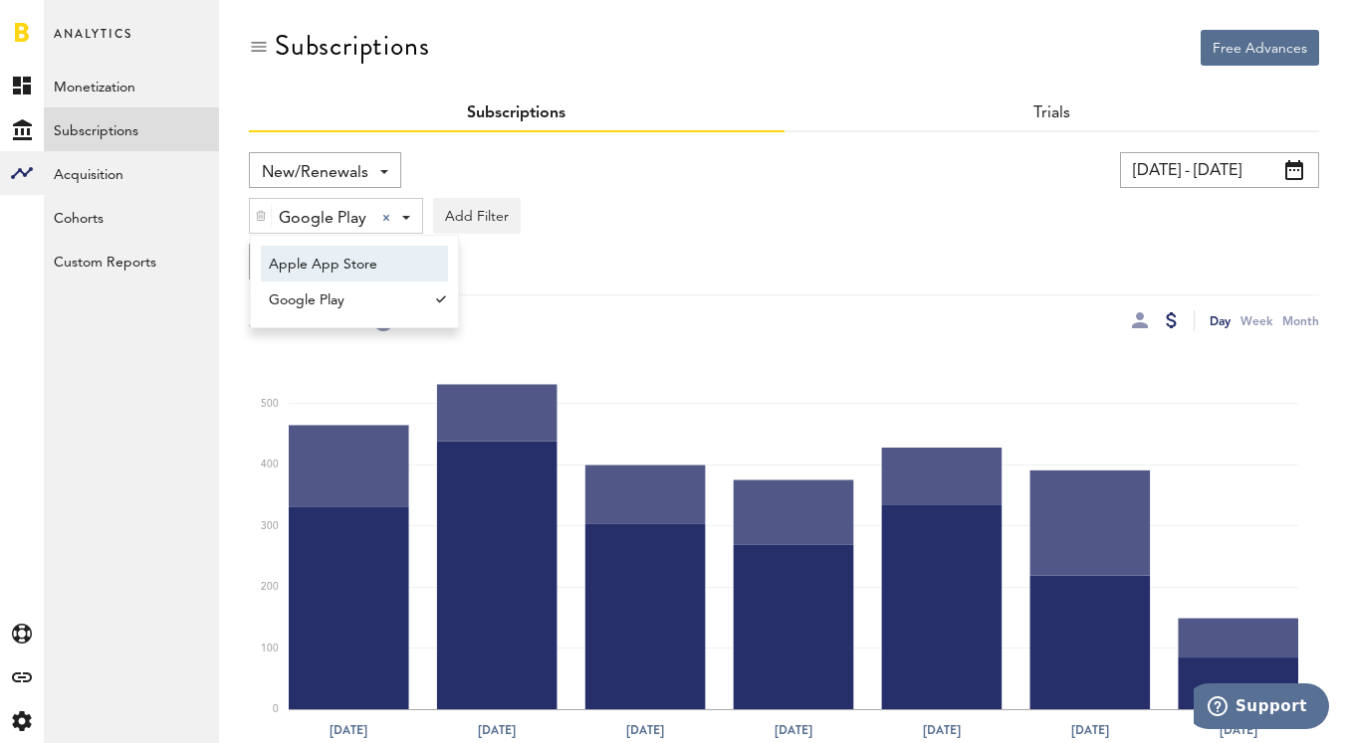
click at [365, 266] on span "Apple App Store" at bounding box center [345, 265] width 152 height 34
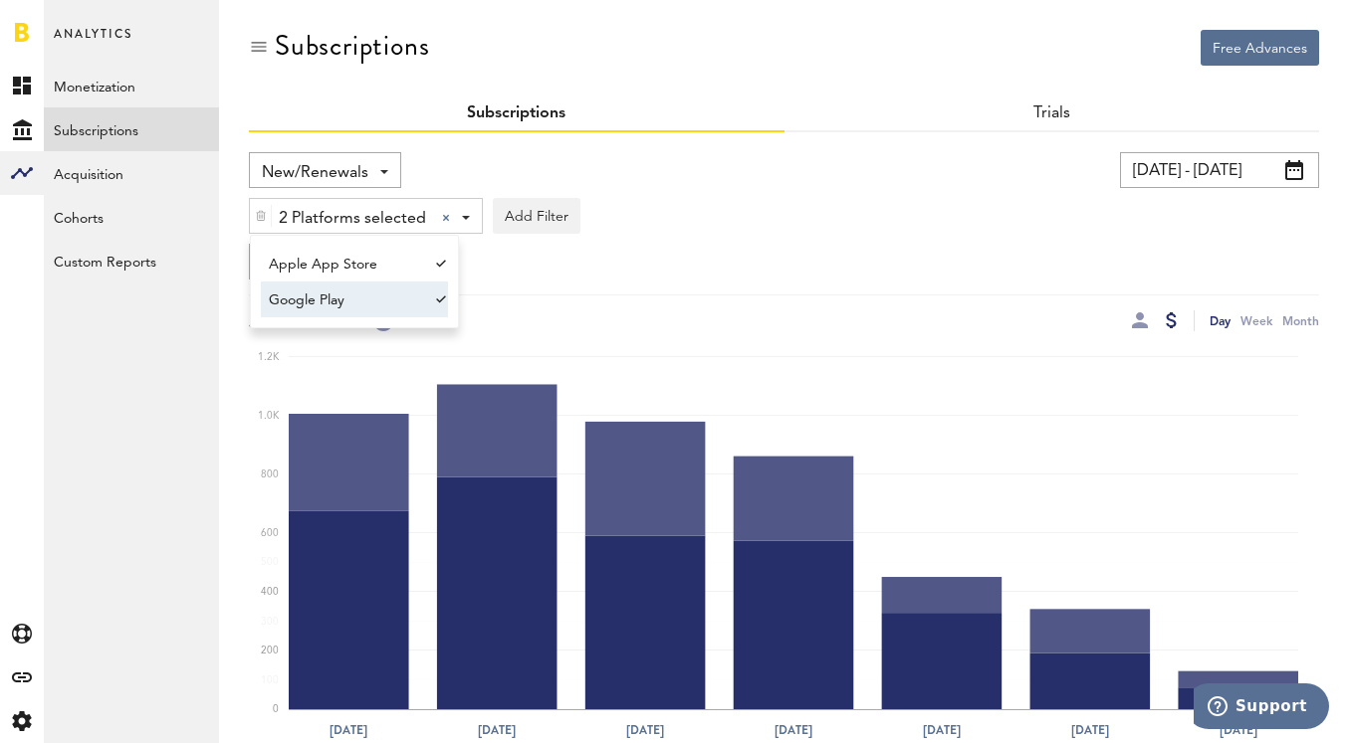
click at [366, 309] on span "Google Play" at bounding box center [345, 301] width 152 height 34
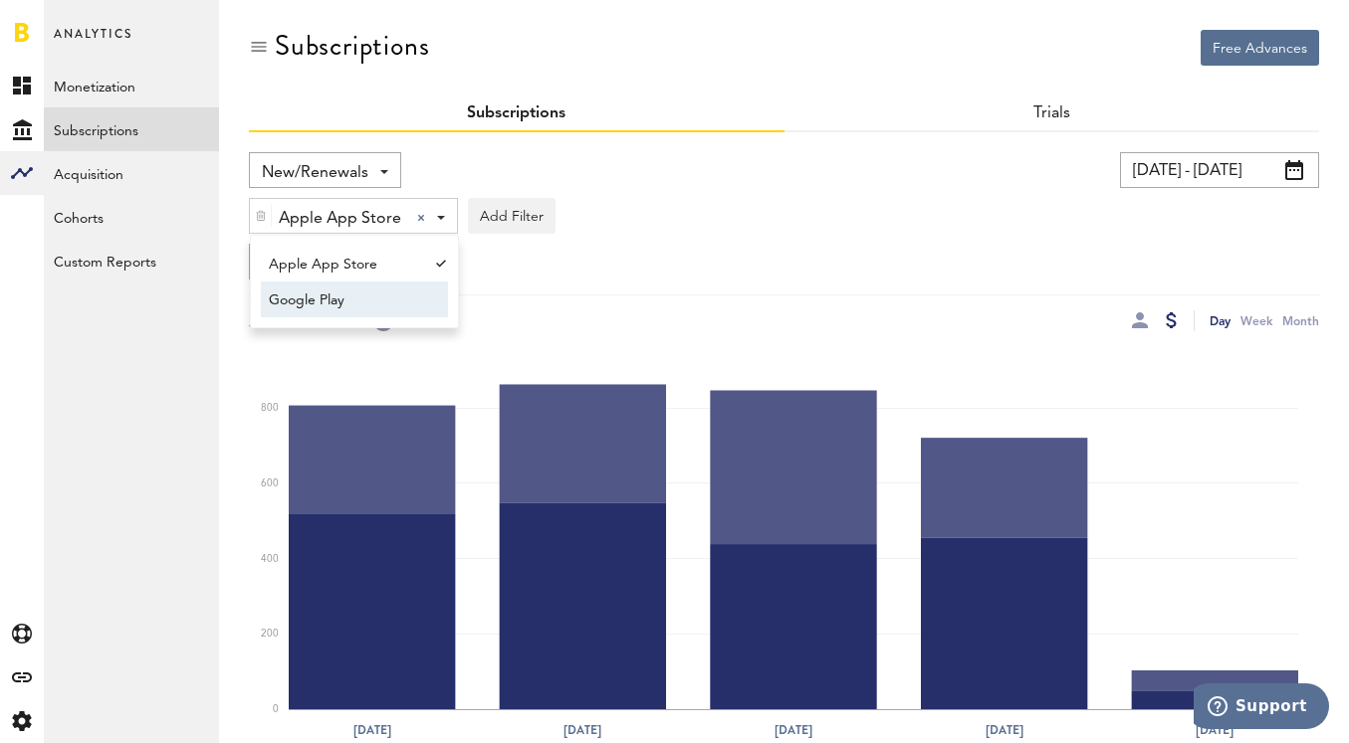
click at [418, 308] on span "Google Play" at bounding box center [345, 301] width 152 height 34
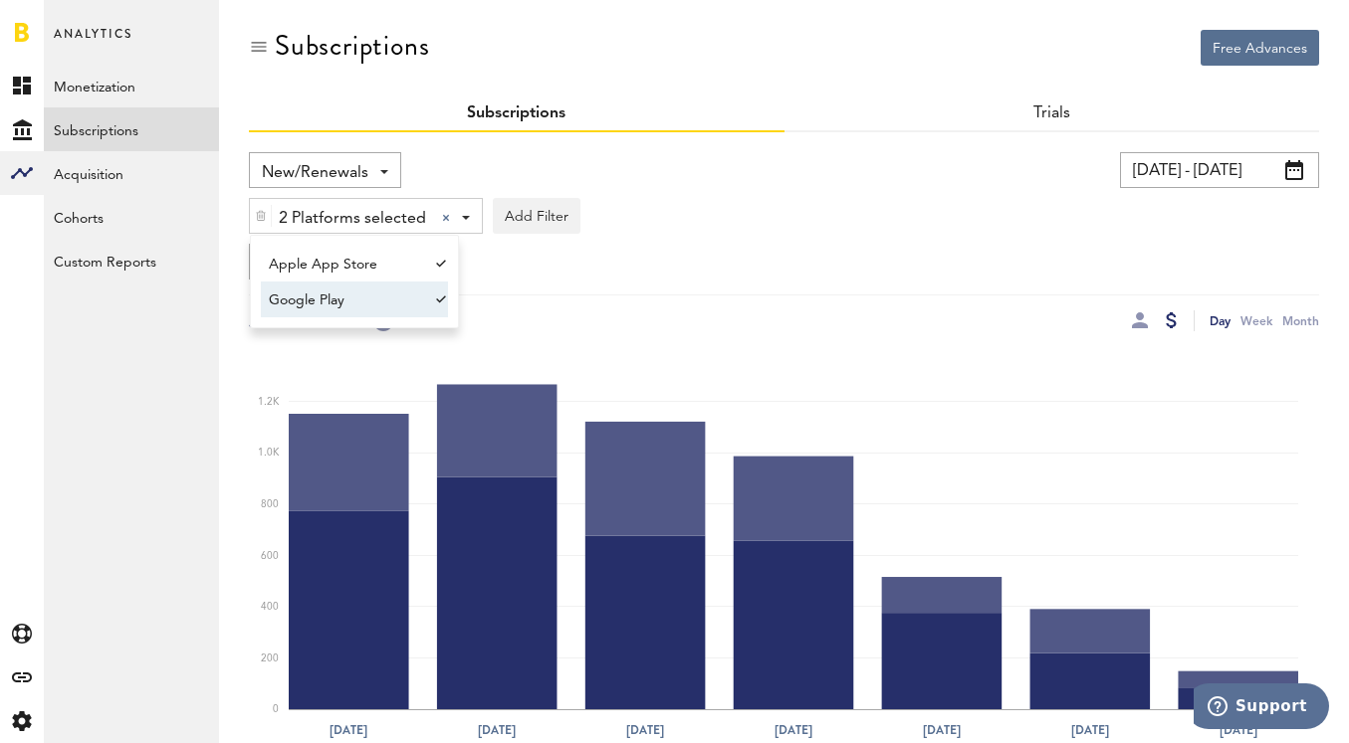
click at [686, 217] on div "2 Platforms selected 2 Platforms selected Apple App Store Google Play Add Filte…" at bounding box center [784, 211] width 1070 height 46
click at [420, 226] on span "2 Platforms selected" at bounding box center [352, 219] width 147 height 34
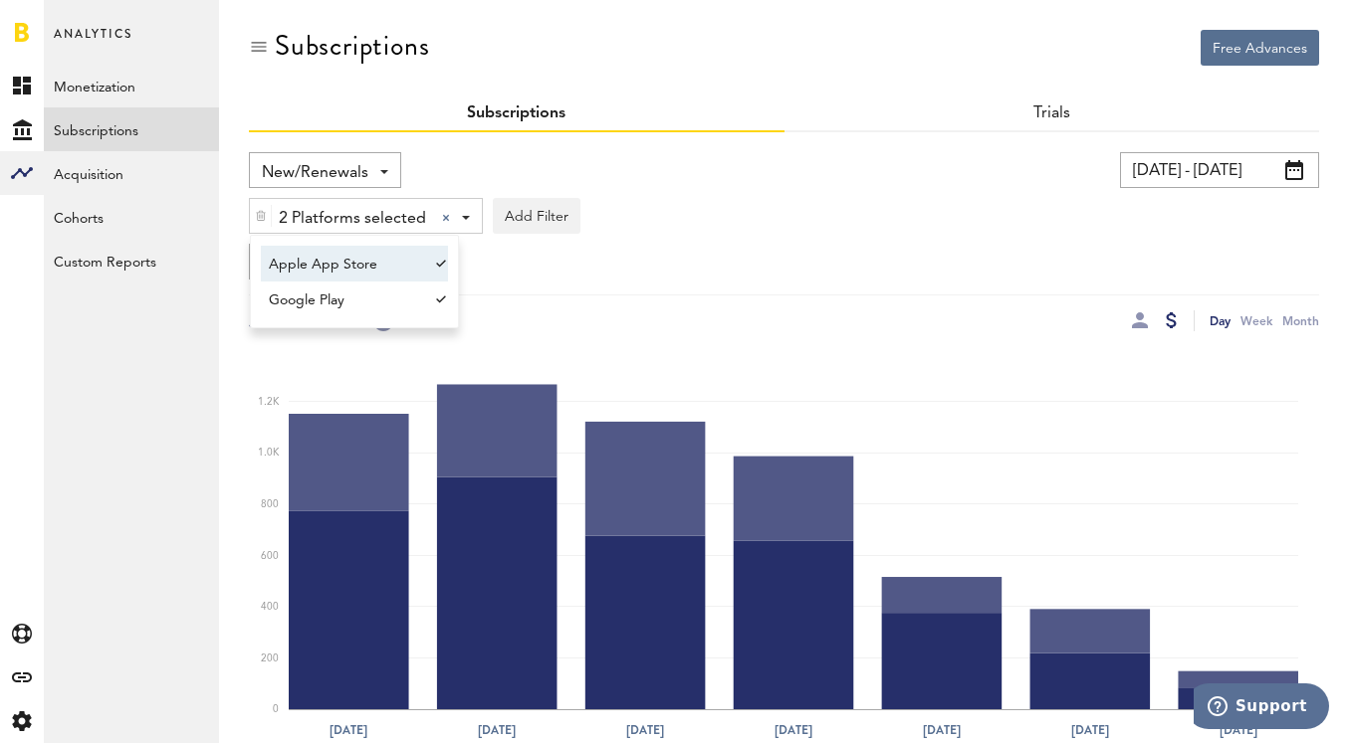
click at [423, 269] on link "Apple App Store" at bounding box center [345, 264] width 168 height 36
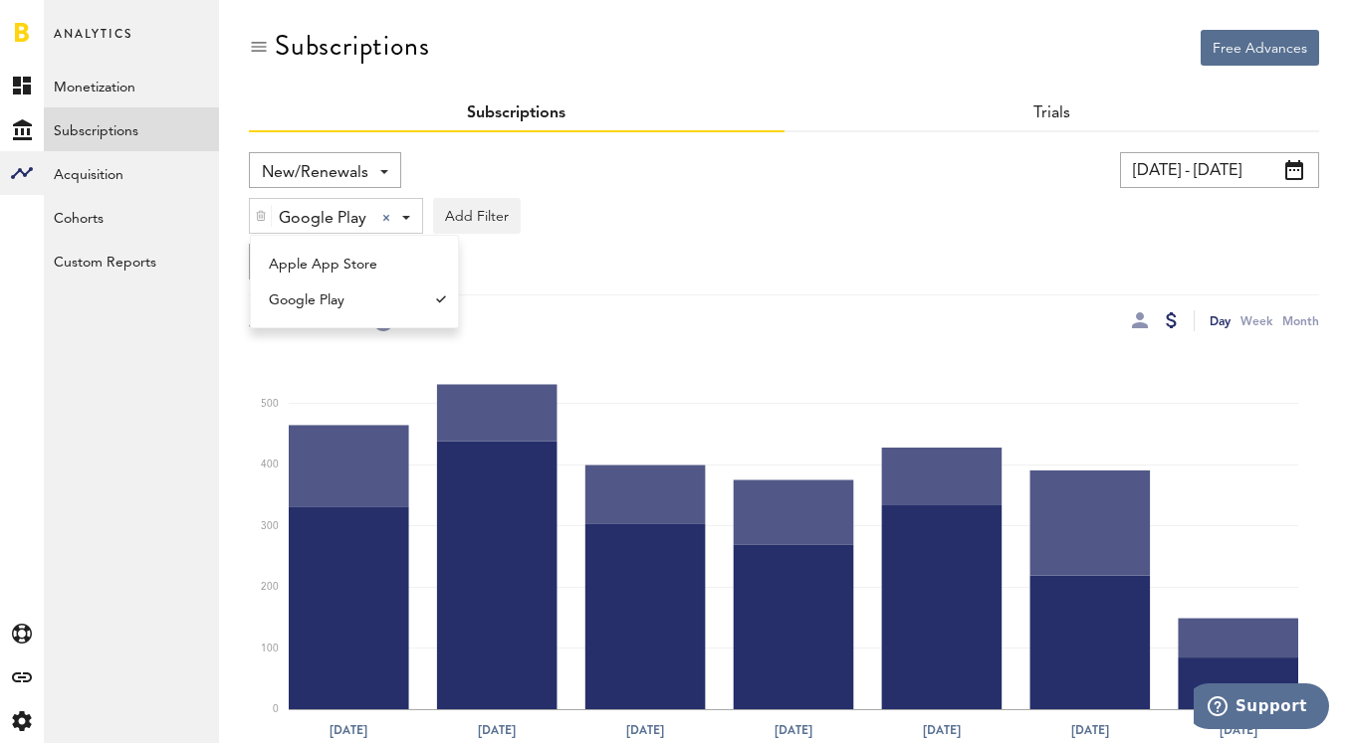
click at [604, 274] on div "Custom Chart Custom Chart" at bounding box center [784, 262] width 1070 height 36
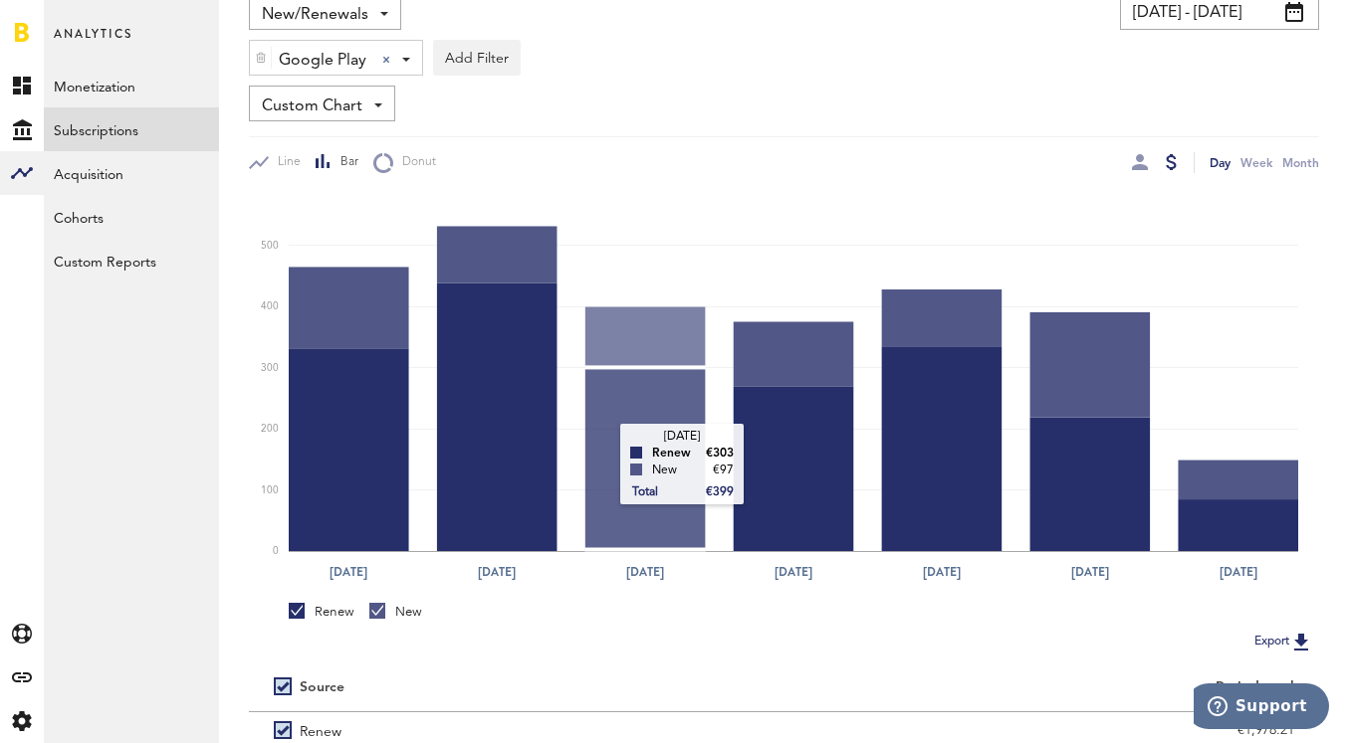
scroll to position [138, 0]
